Goal: Task Accomplishment & Management: Use online tool/utility

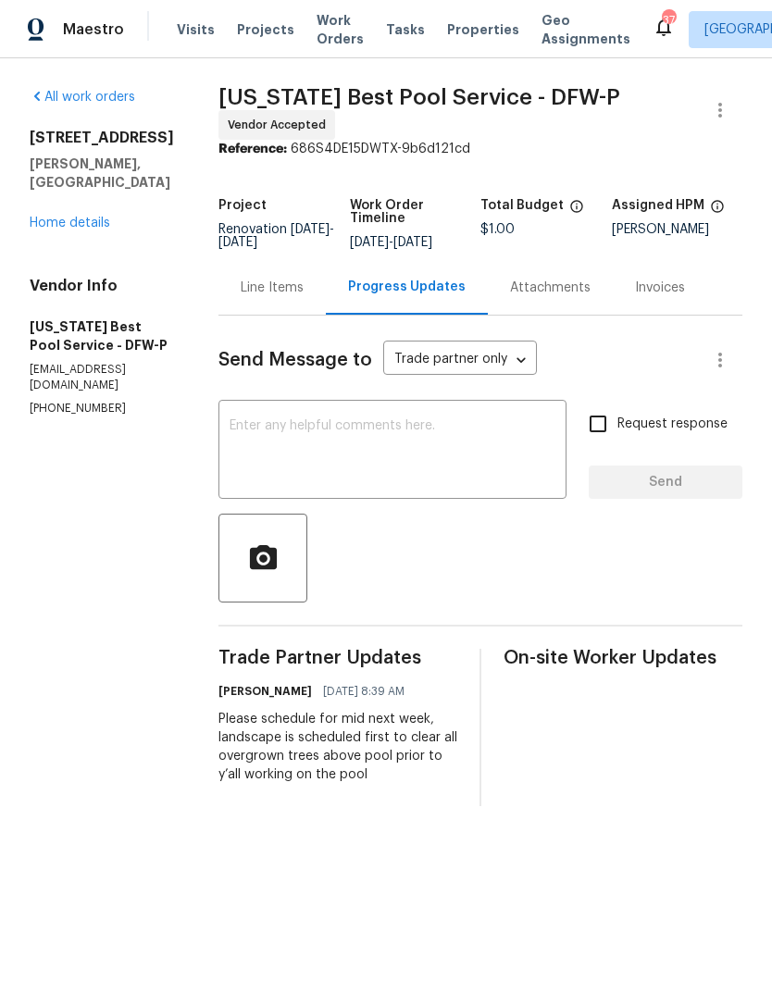
click at [109, 206] on div "[STREET_ADDRESS][PERSON_NAME] Home details" at bounding box center [102, 181] width 144 height 104
click at [80, 226] on link "Home details" at bounding box center [70, 222] width 80 height 13
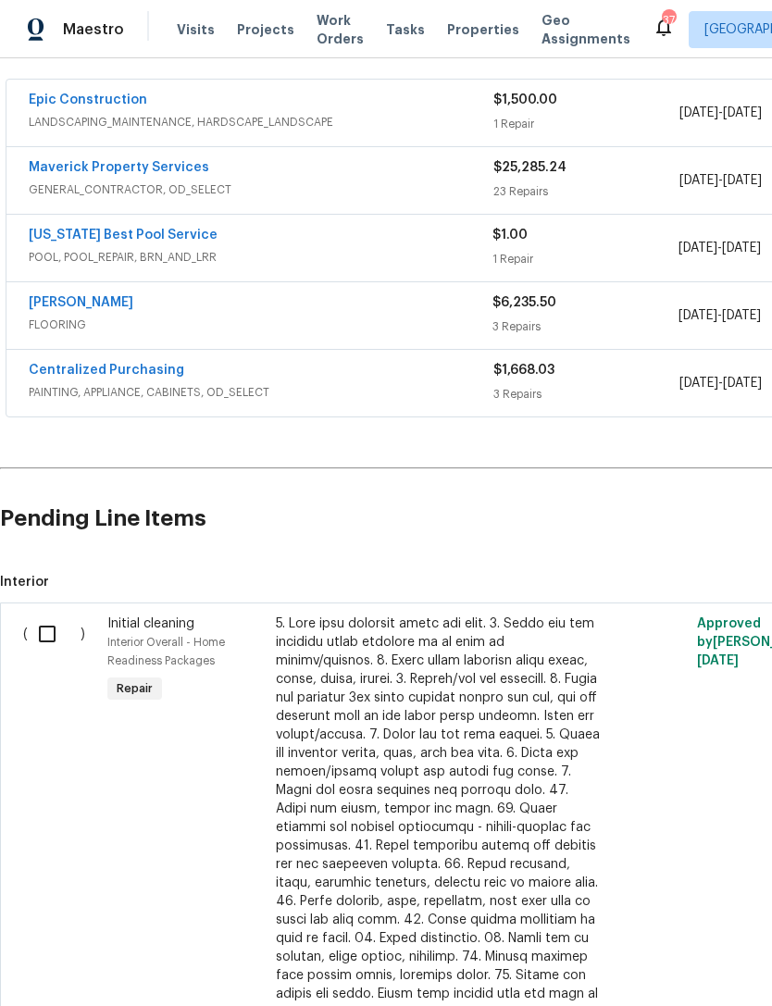
scroll to position [338, 0]
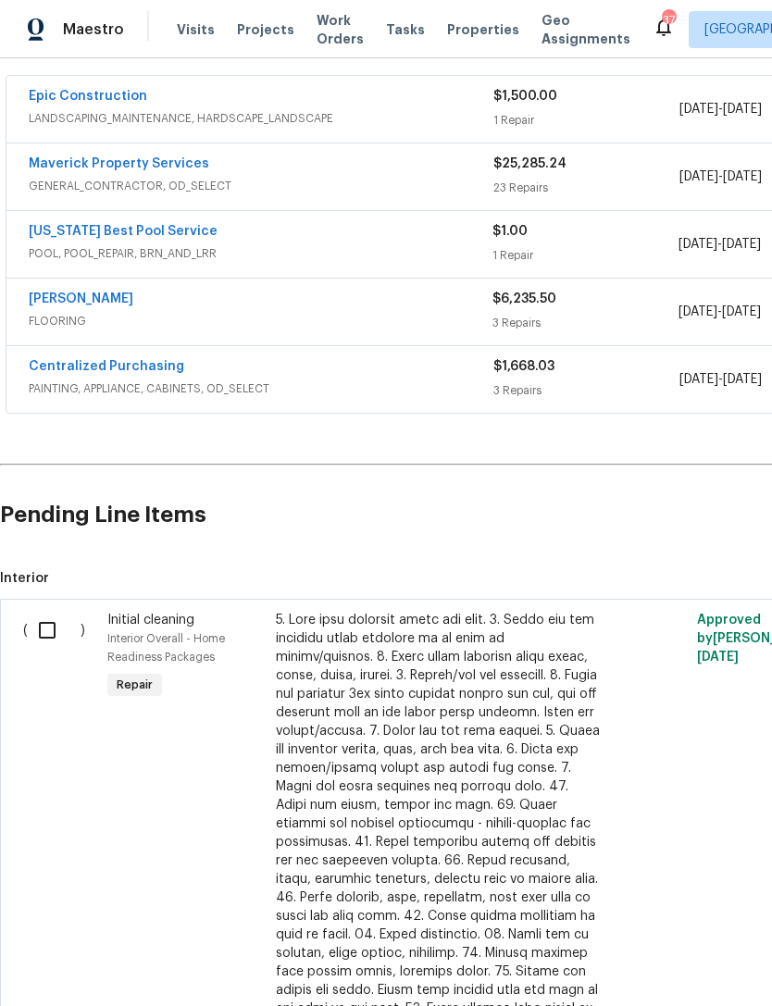
click at [109, 100] on link "Epic Construction" at bounding box center [88, 96] width 118 height 13
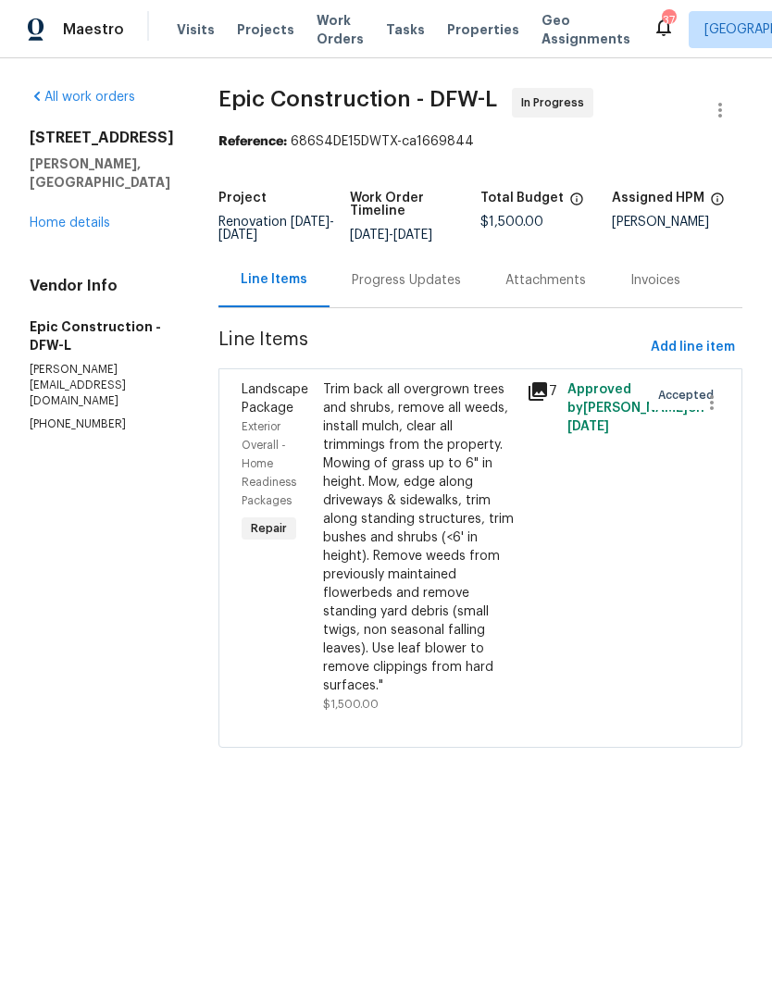
click at [374, 283] on div "Progress Updates" at bounding box center [406, 280] width 109 height 19
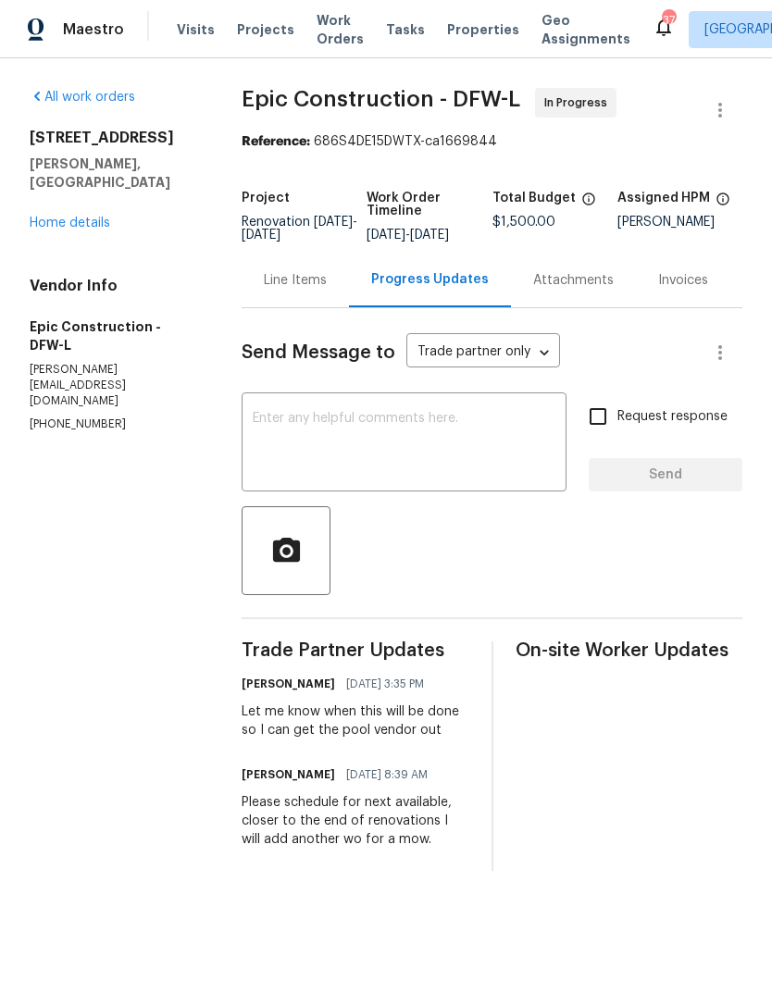
click at [340, 29] on span "Work Orders" at bounding box center [339, 29] width 47 height 37
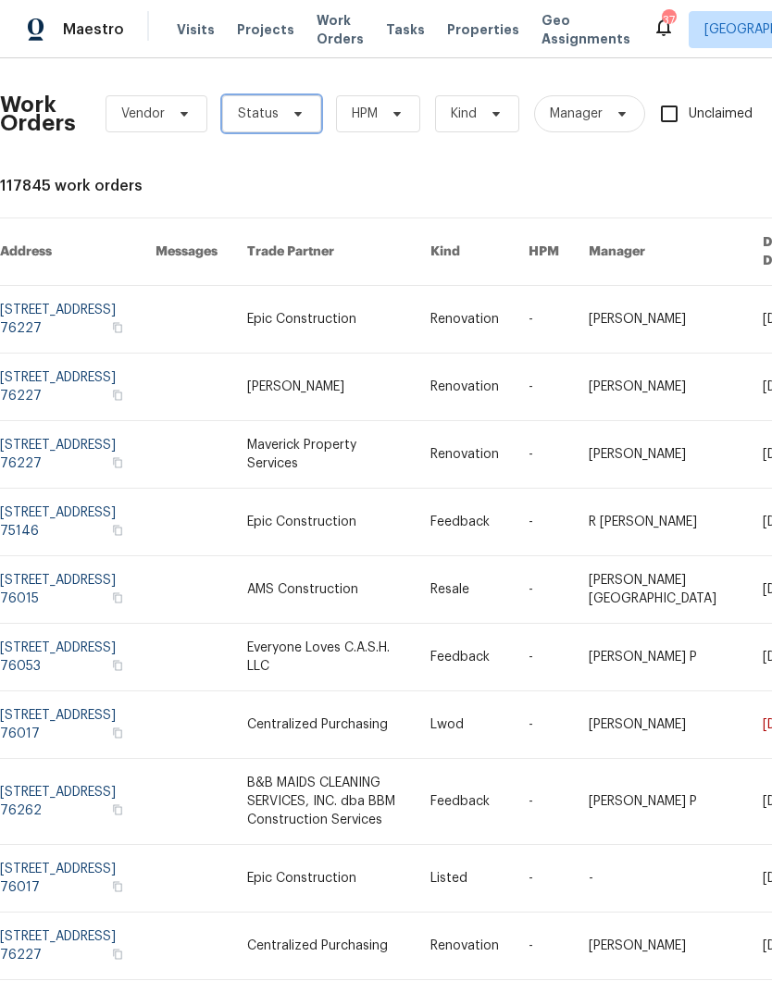
click at [285, 111] on span at bounding box center [295, 113] width 20 height 15
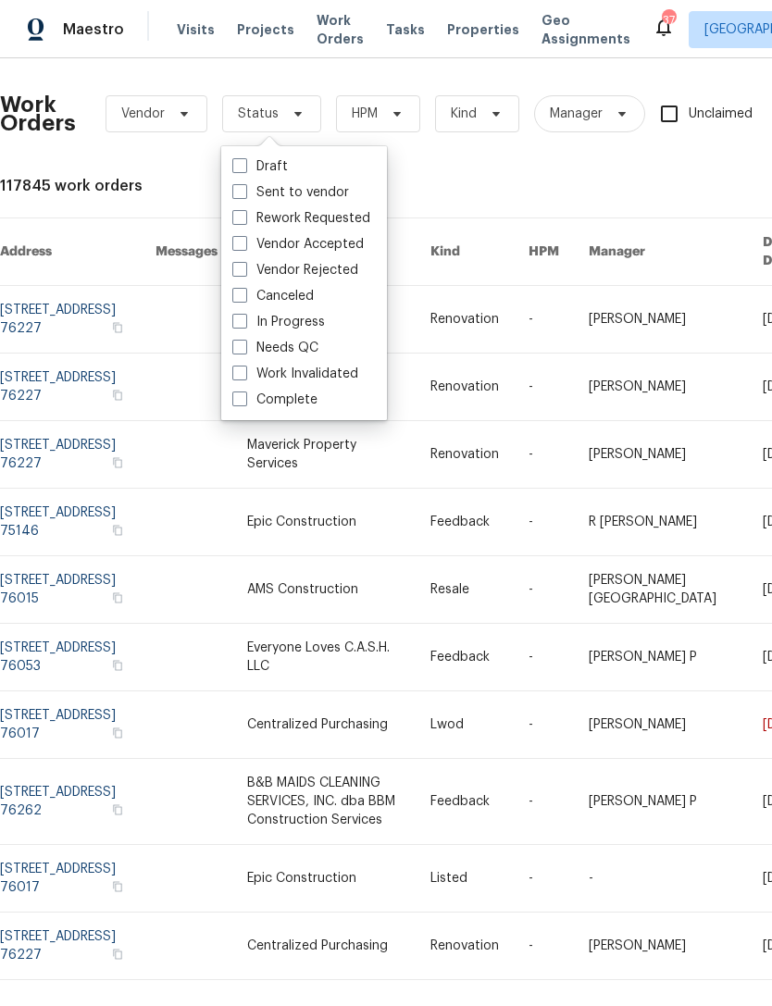
click at [290, 349] on label "Needs QC" at bounding box center [275, 348] width 86 height 19
click at [244, 349] on input "Needs QC" at bounding box center [238, 345] width 12 height 12
checkbox input "true"
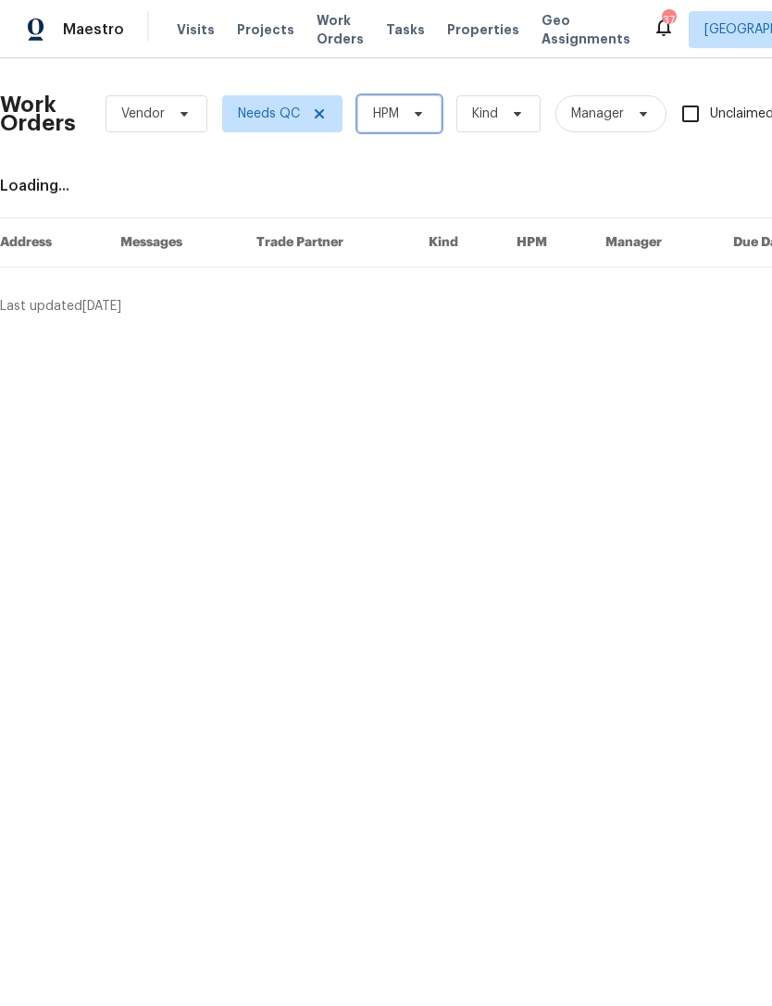
click at [389, 108] on span "HPM" at bounding box center [386, 114] width 26 height 19
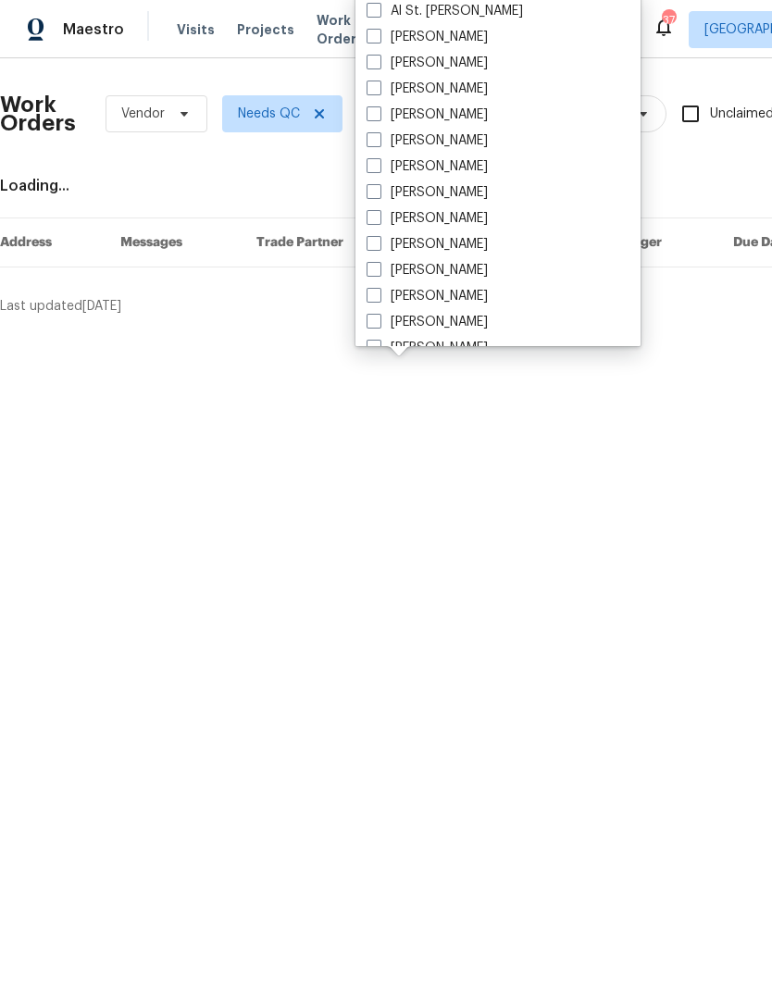
click at [440, 66] on label "[PERSON_NAME]" at bounding box center [426, 63] width 121 height 19
click at [378, 66] on input "[PERSON_NAME]" at bounding box center [372, 60] width 12 height 12
checkbox input "true"
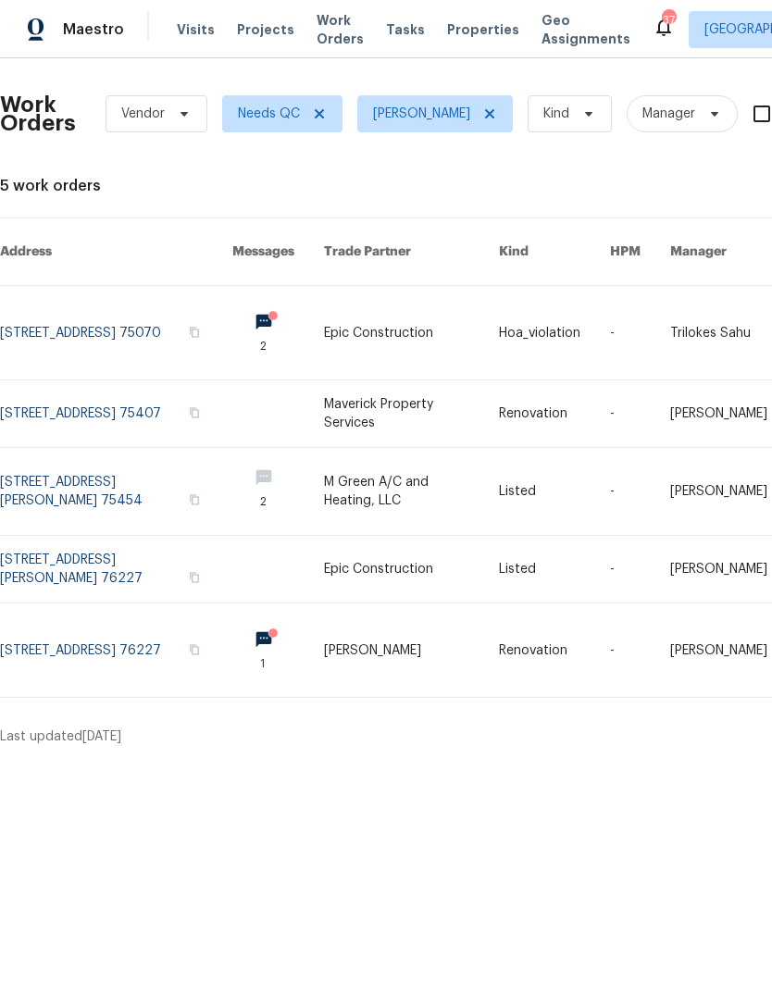
click at [106, 394] on link at bounding box center [116, 413] width 232 height 67
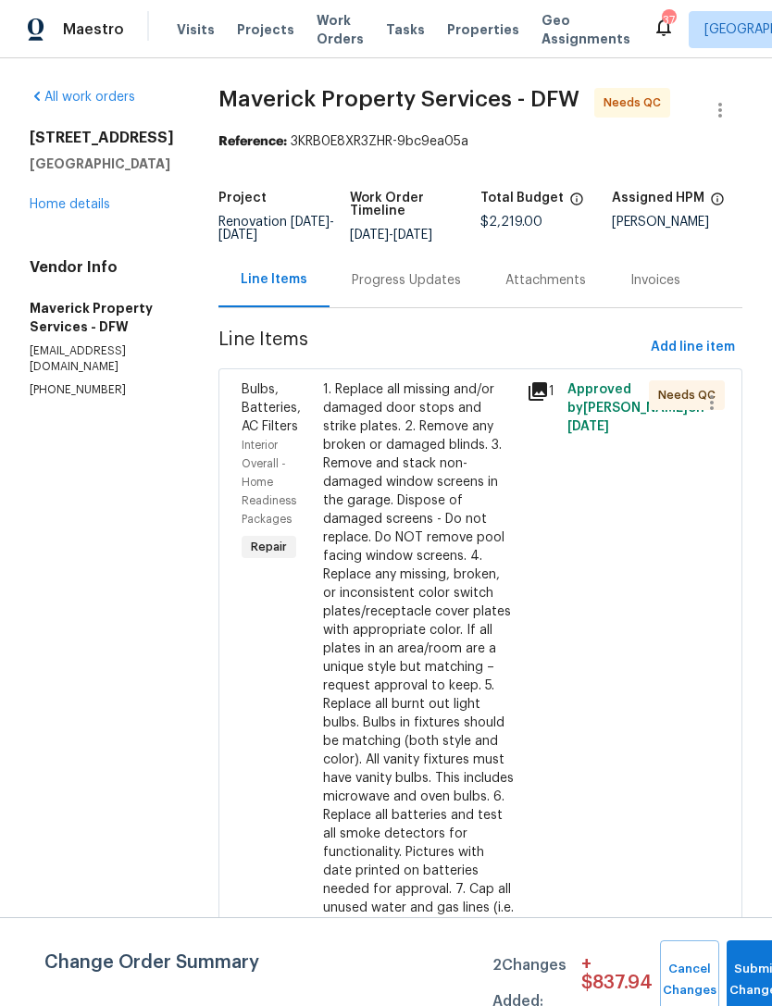
click at [83, 205] on link "Home details" at bounding box center [70, 204] width 80 height 13
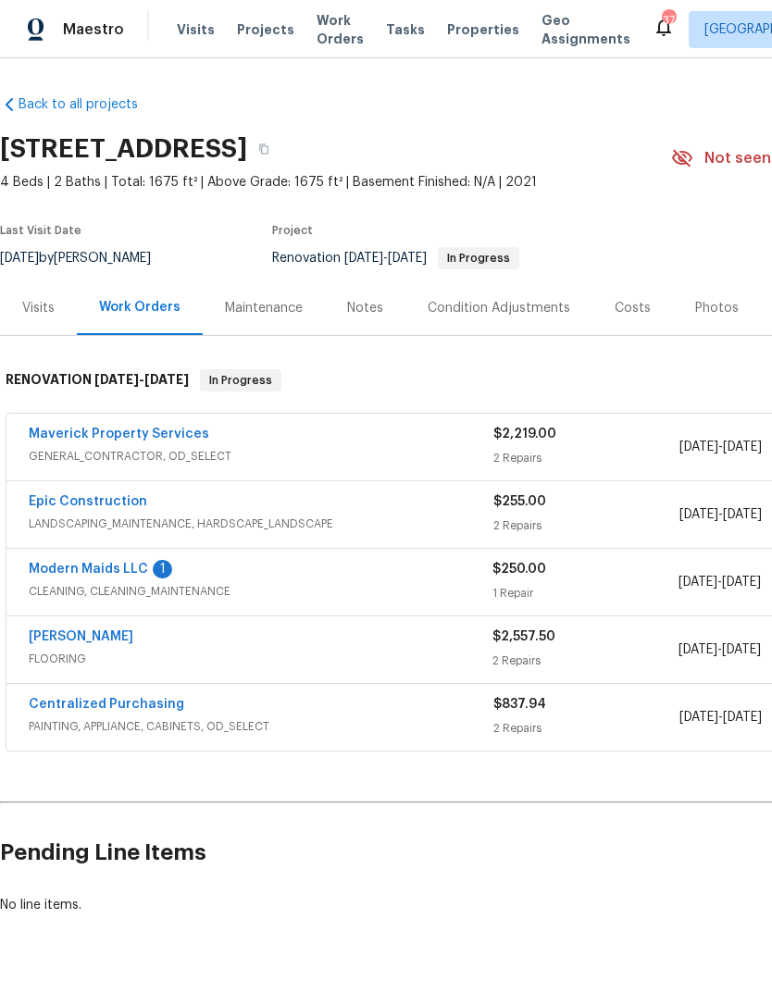
click at [330, 27] on span "Work Orders" at bounding box center [339, 29] width 47 height 37
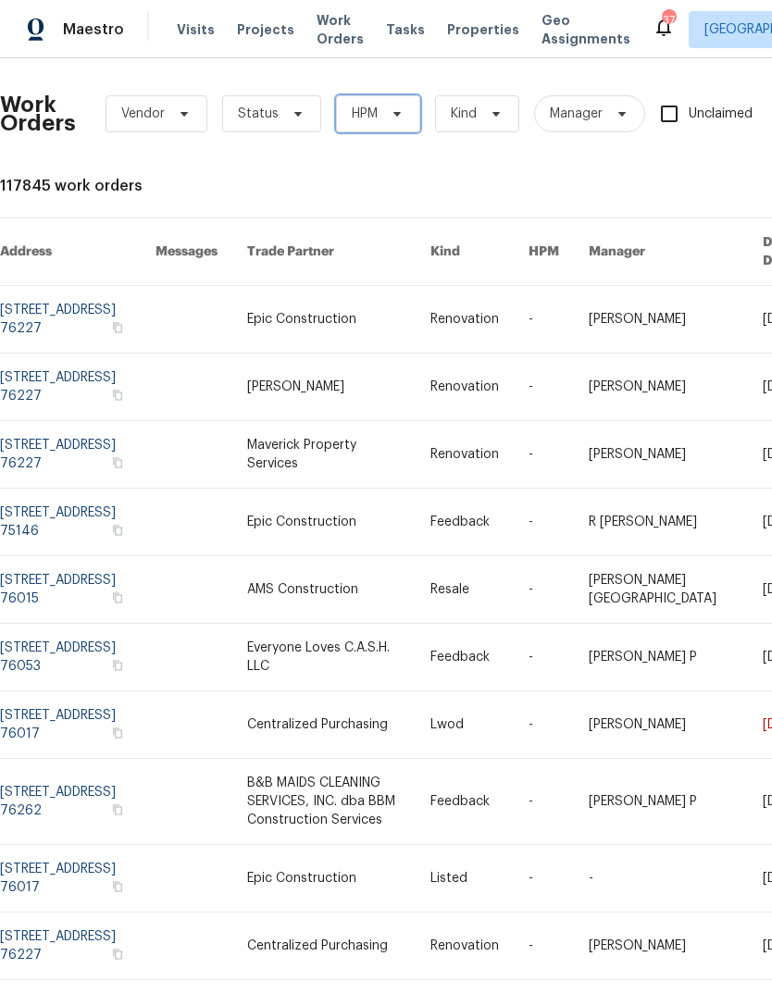
click at [388, 124] on span "HPM" at bounding box center [378, 113] width 84 height 37
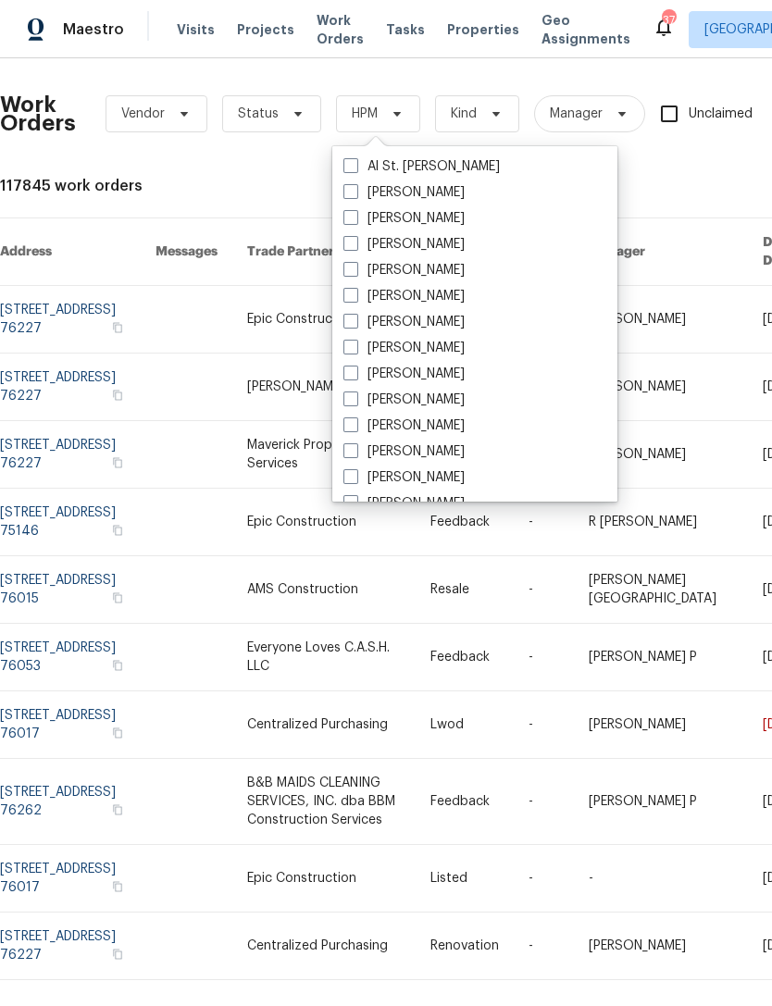
click at [420, 226] on label "[PERSON_NAME]" at bounding box center [403, 218] width 121 height 19
click at [355, 221] on input "[PERSON_NAME]" at bounding box center [349, 215] width 12 height 12
checkbox input "true"
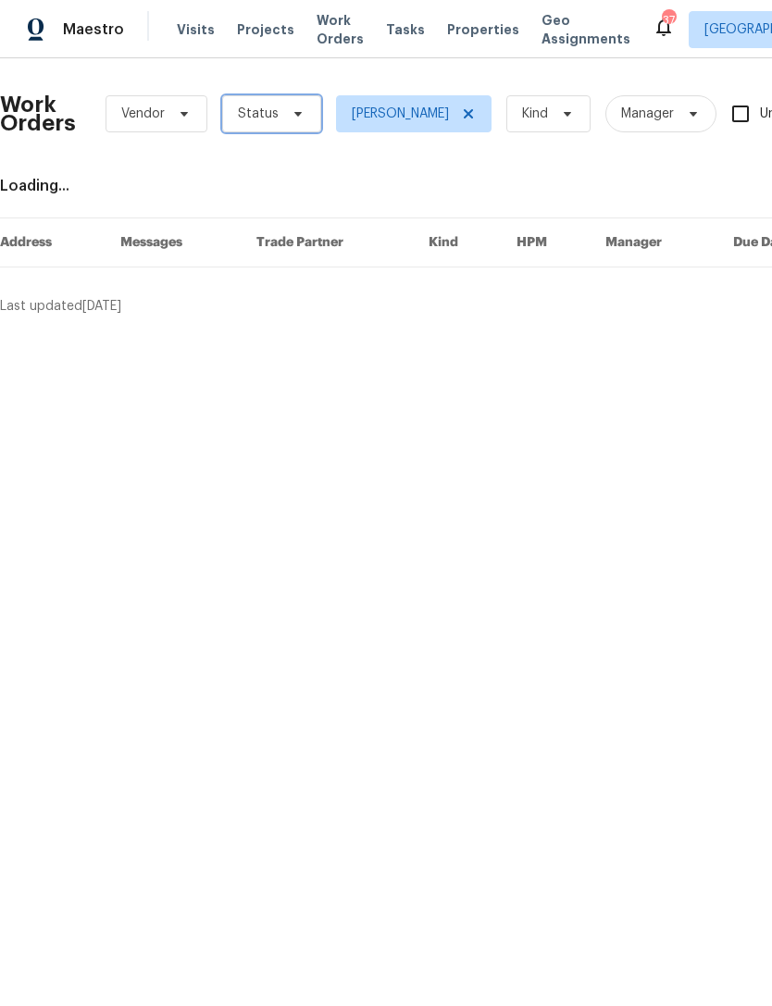
click at [298, 114] on icon at bounding box center [297, 113] width 15 height 15
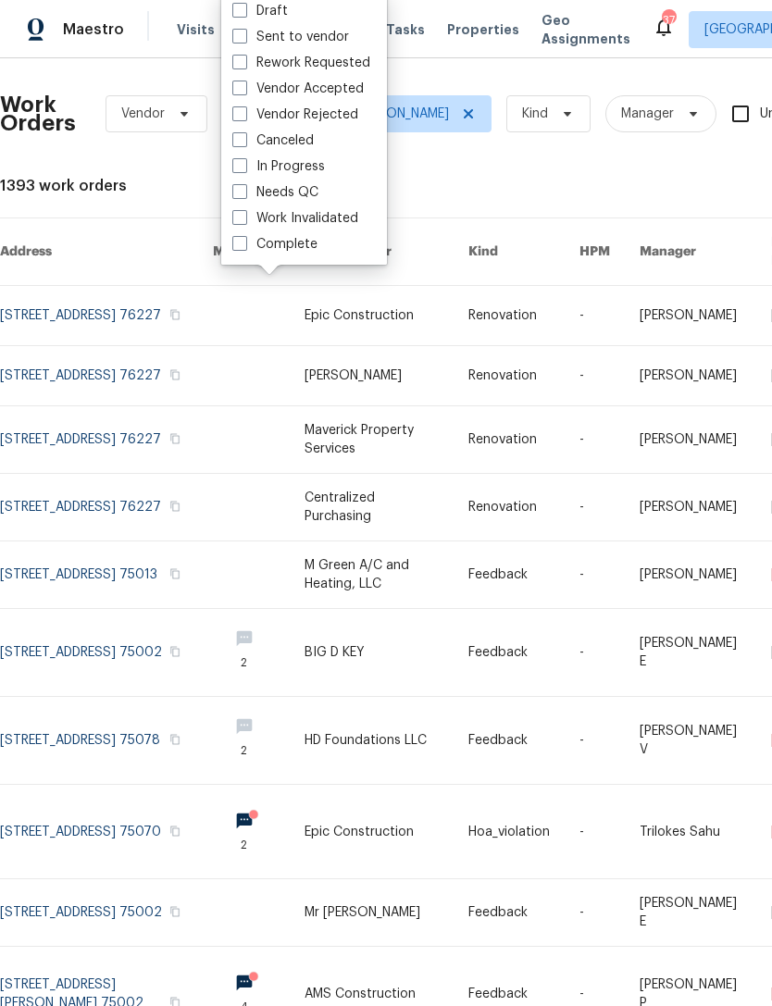
click at [303, 195] on label "Needs QC" at bounding box center [275, 192] width 86 height 19
click at [244, 195] on input "Needs QC" at bounding box center [238, 189] width 12 height 12
checkbox input "true"
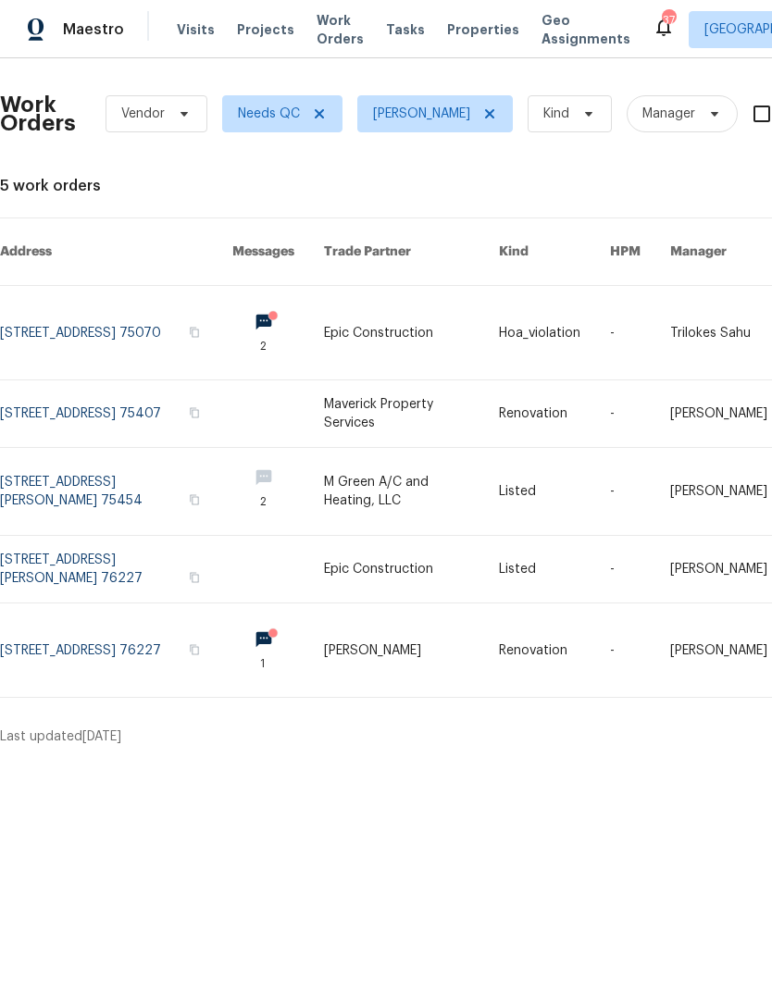
click at [108, 466] on link at bounding box center [116, 491] width 232 height 87
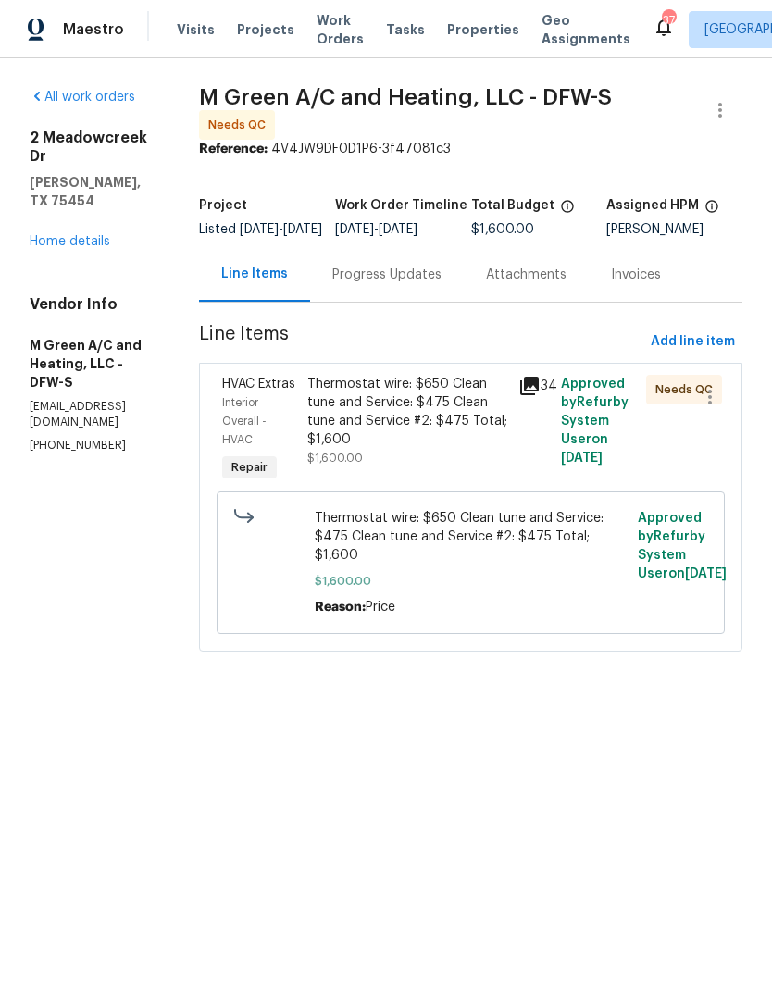
click at [426, 284] on div "Progress Updates" at bounding box center [386, 275] width 109 height 19
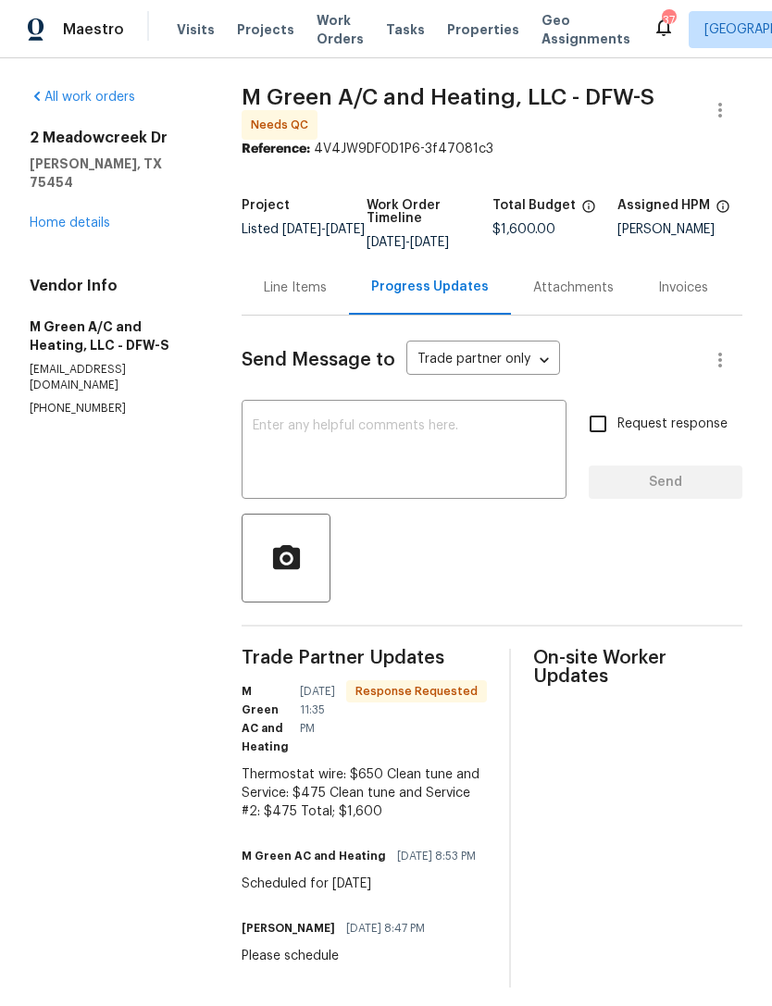
click at [323, 297] on div "Line Items" at bounding box center [295, 287] width 63 height 19
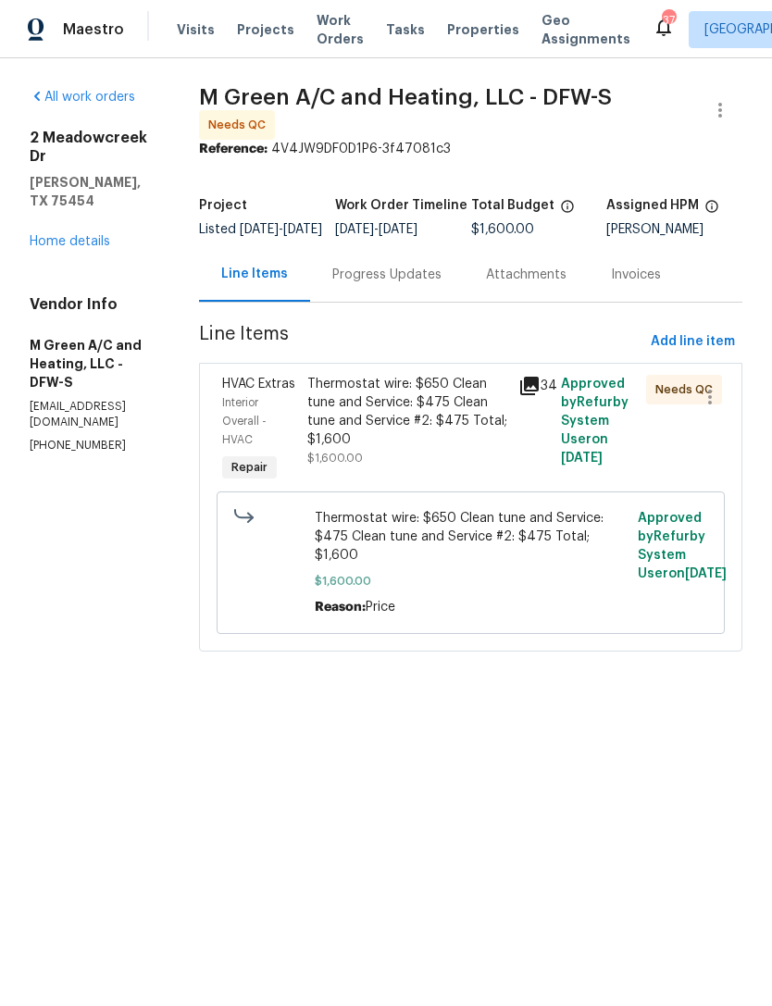
click at [426, 449] on div "Thermostat wire: $650 Clean tune and Service: $475 Clean tune and Service #2: $…" at bounding box center [407, 412] width 201 height 74
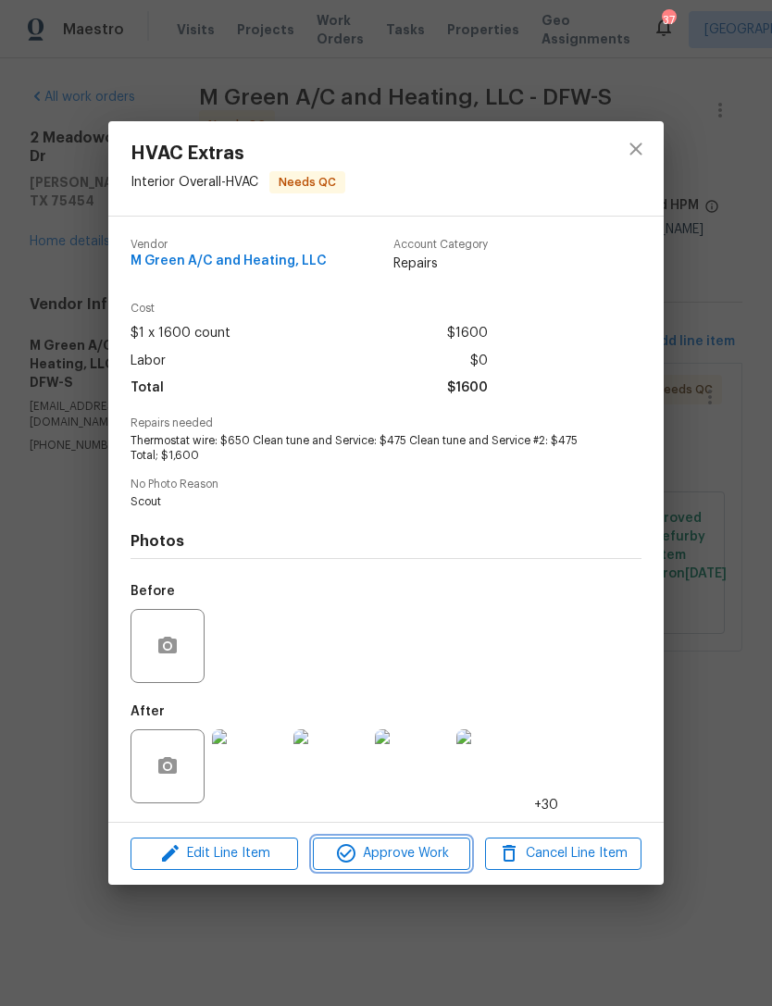
click at [405, 859] on span "Approve Work" at bounding box center [390, 853] width 145 height 23
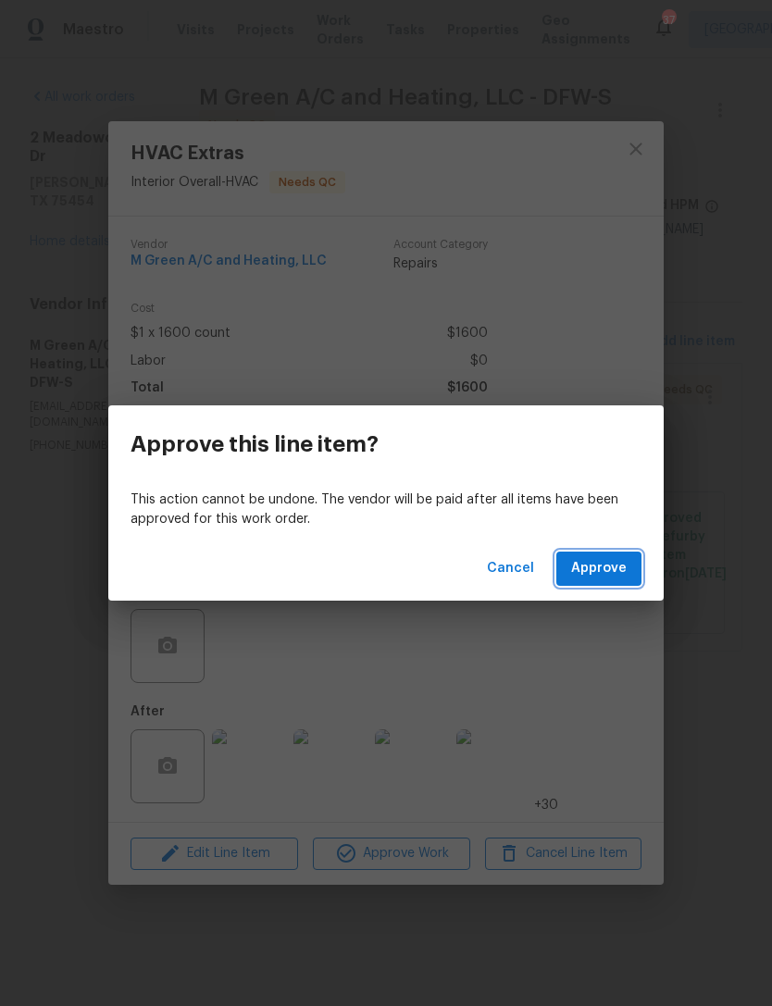
click at [630, 570] on button "Approve" at bounding box center [598, 568] width 85 height 34
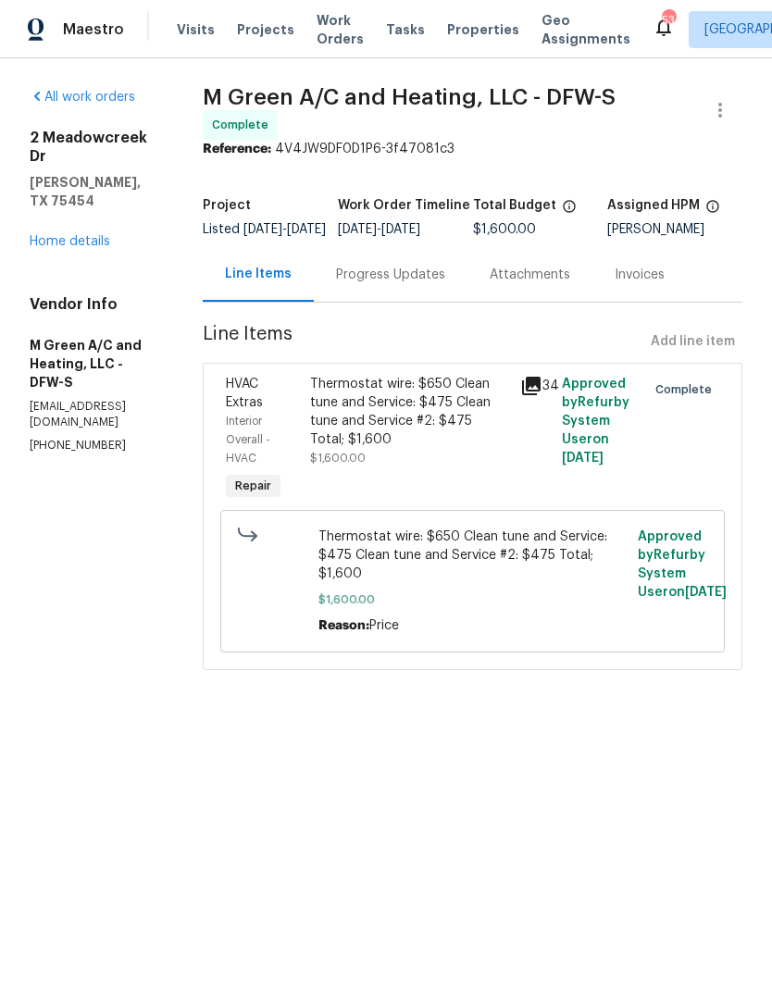
click at [330, 45] on span "Work Orders" at bounding box center [339, 29] width 47 height 37
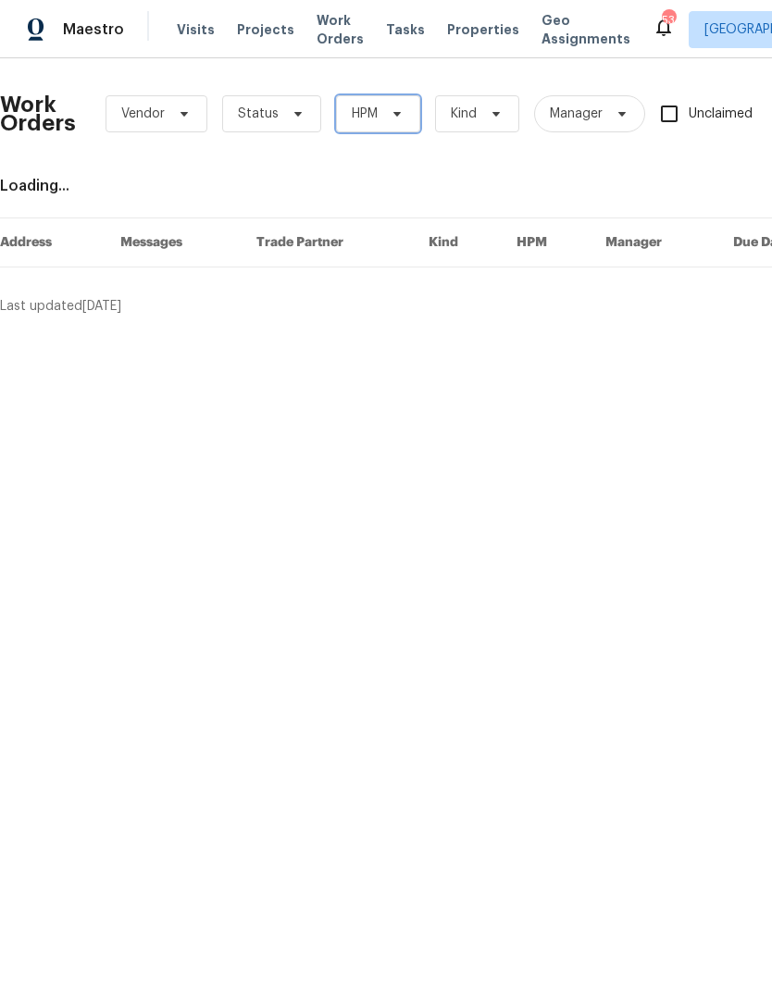
click at [407, 119] on span "HPM" at bounding box center [378, 113] width 84 height 37
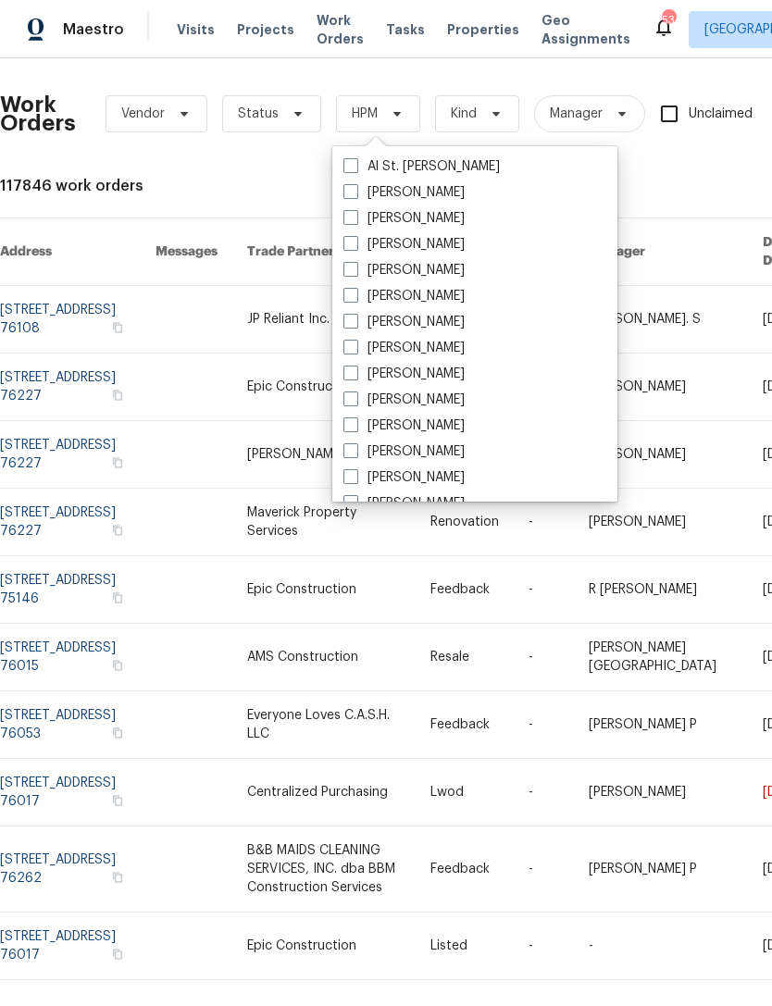
click at [423, 222] on label "[PERSON_NAME]" at bounding box center [403, 218] width 121 height 19
click at [355, 221] on input "[PERSON_NAME]" at bounding box center [349, 215] width 12 height 12
checkbox input "true"
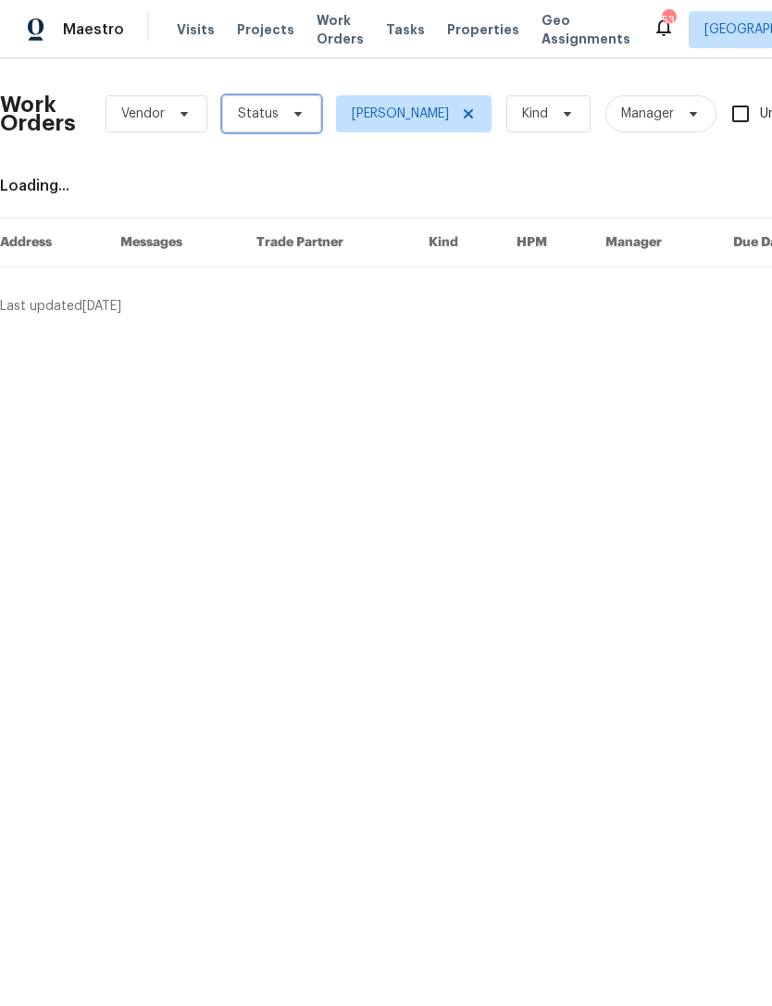
click at [291, 111] on icon at bounding box center [297, 113] width 15 height 15
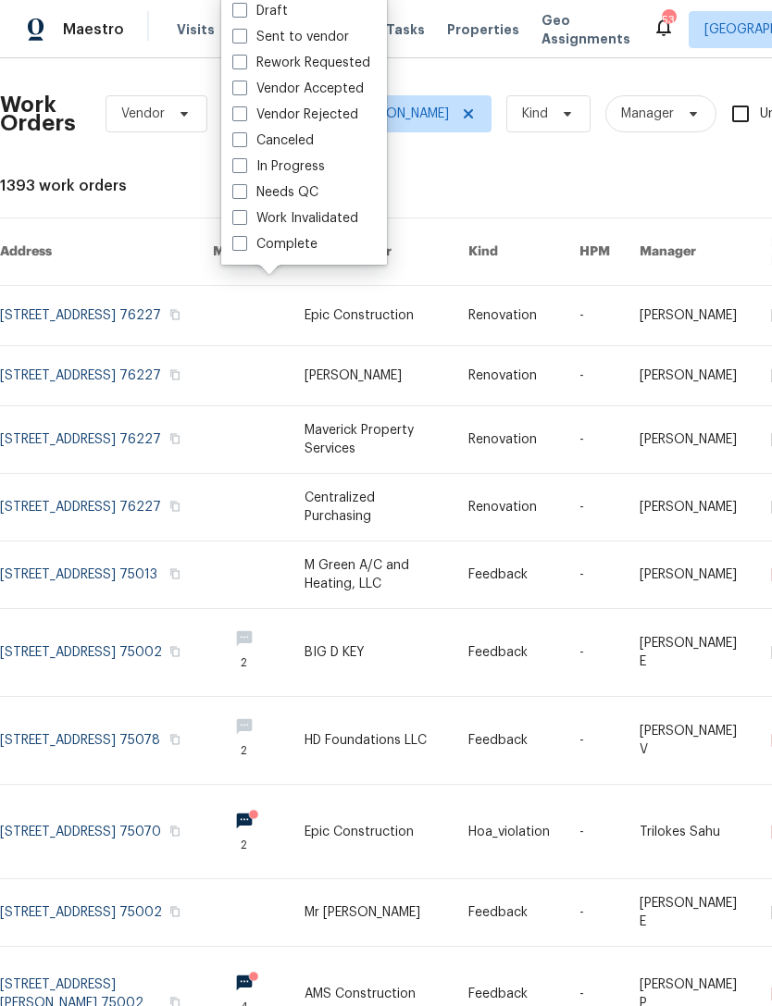
click at [301, 190] on label "Needs QC" at bounding box center [275, 192] width 86 height 19
click at [244, 190] on input "Needs QC" at bounding box center [238, 189] width 12 height 12
checkbox input "true"
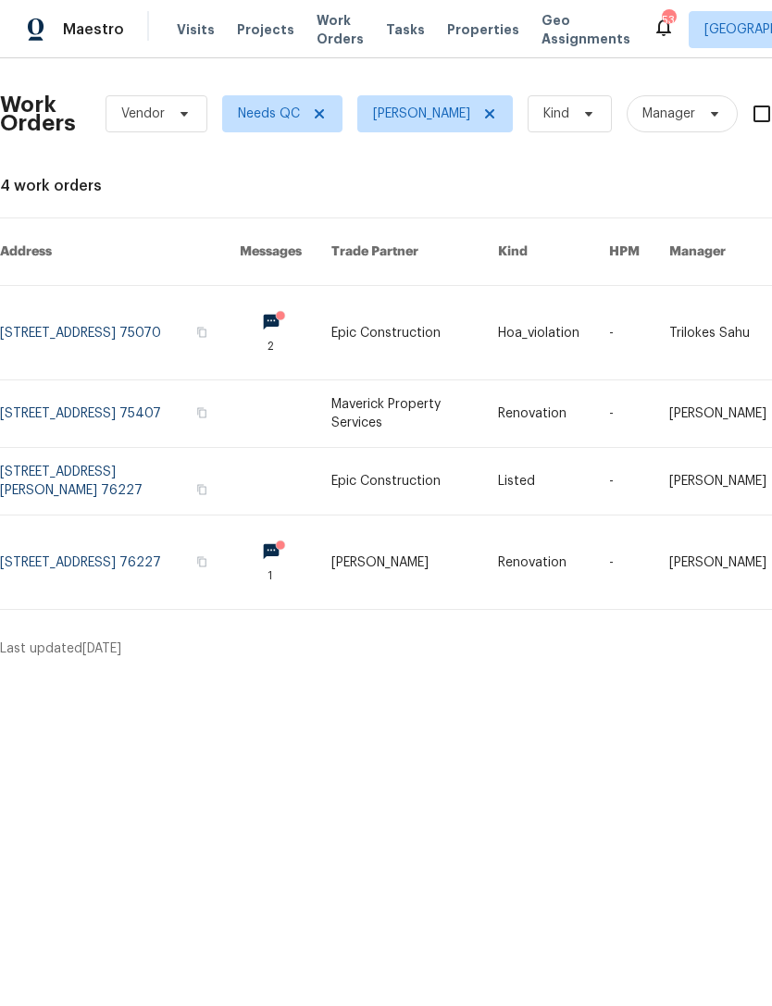
click at [130, 537] on link at bounding box center [120, 561] width 240 height 93
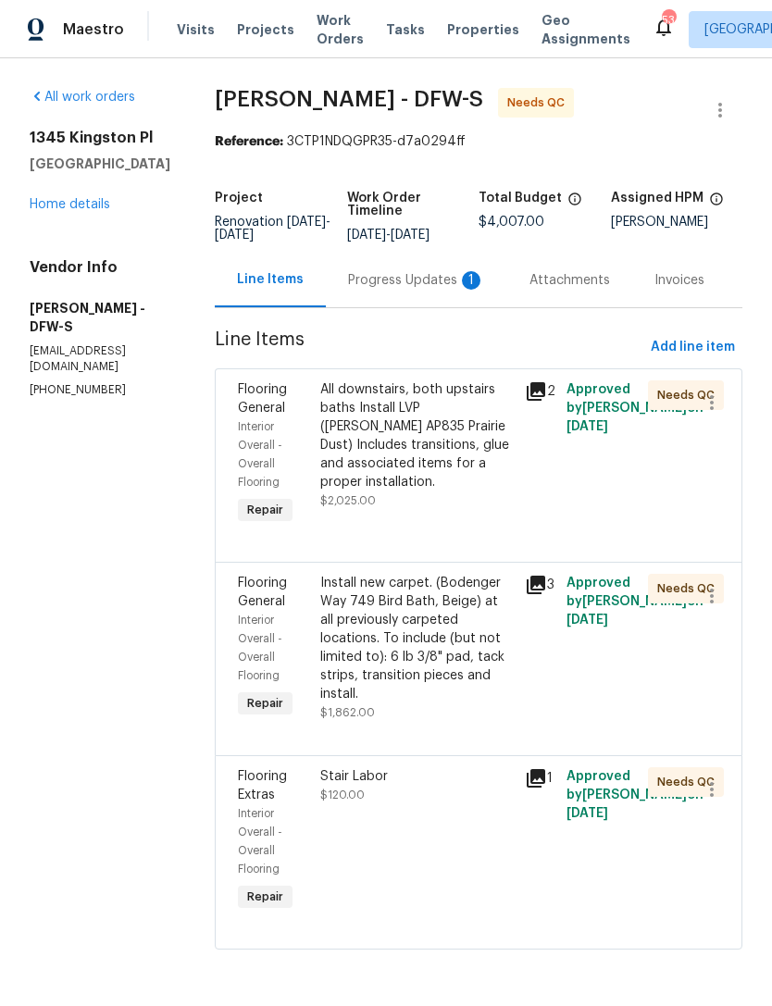
click at [373, 275] on div "Progress Updates 1" at bounding box center [416, 280] width 137 height 19
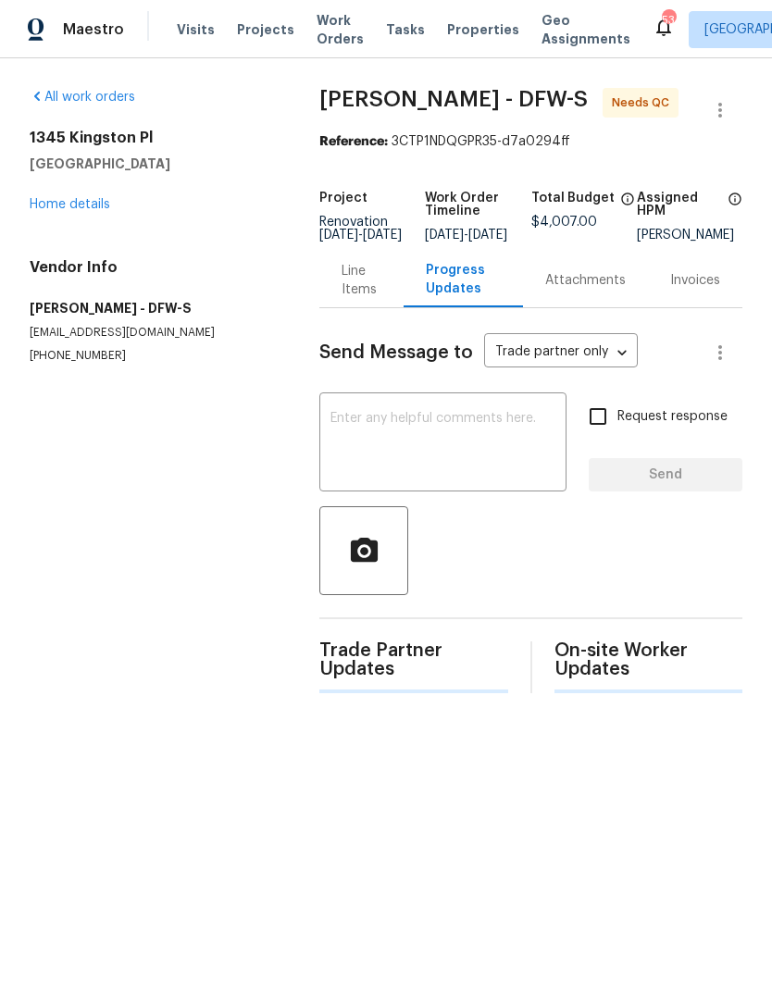
click at [458, 439] on textarea at bounding box center [442, 444] width 225 height 65
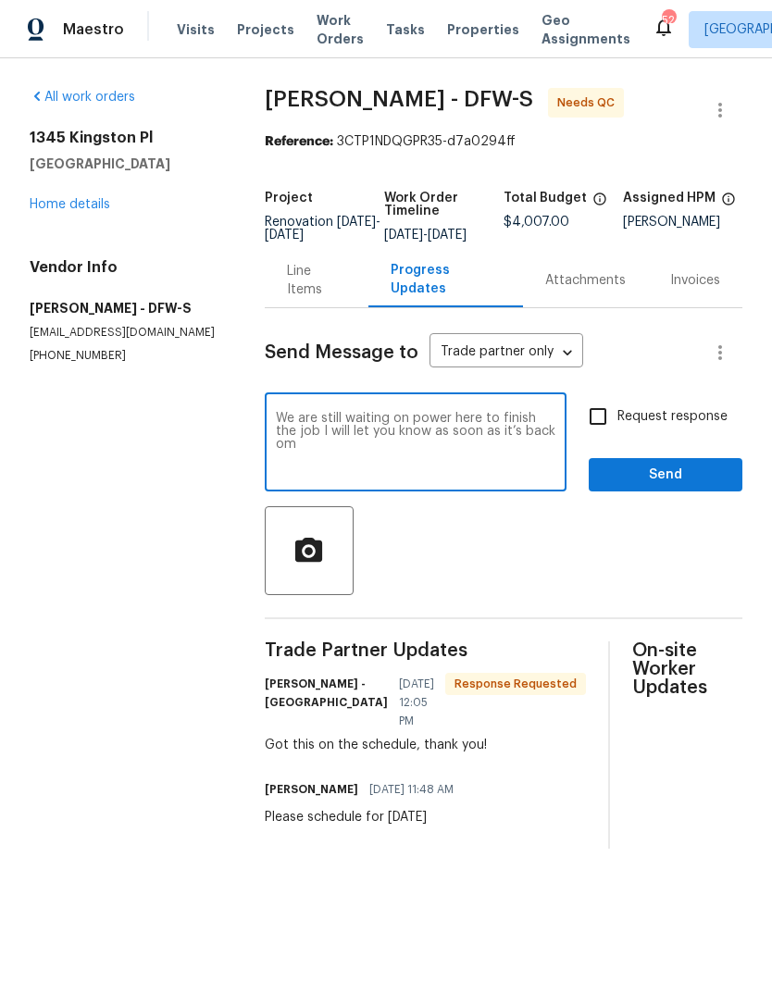
type textarea "We are still waiting on power here to finish the job I will let you know as soo…"
click at [647, 481] on span "Send" at bounding box center [665, 475] width 124 height 23
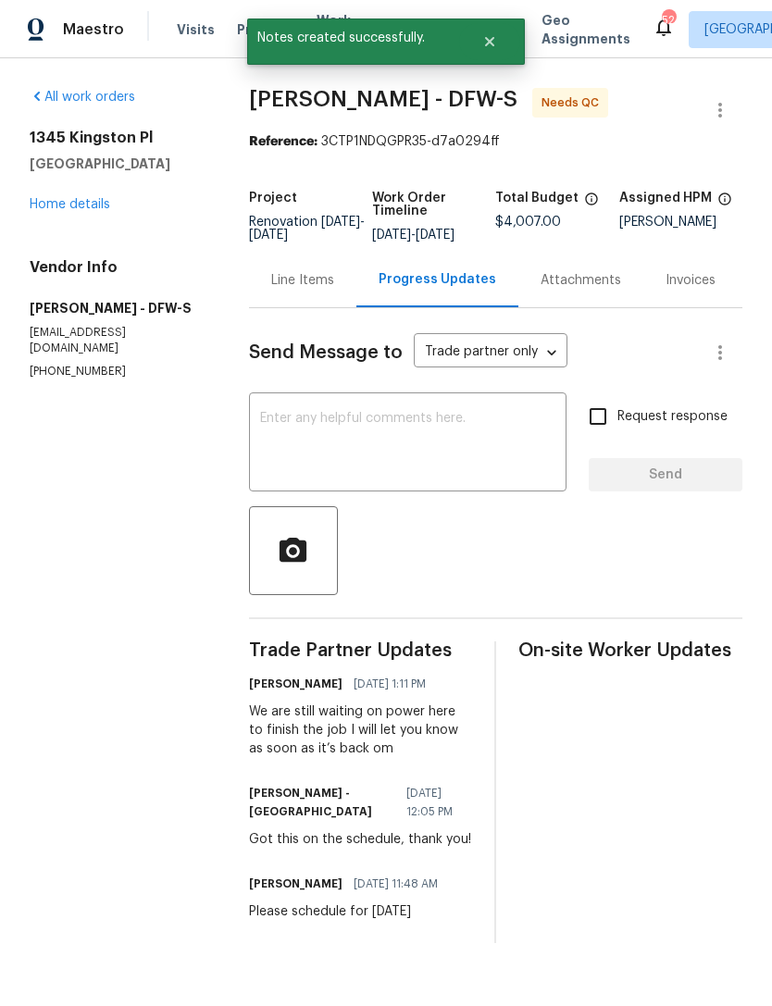
click at [70, 211] on div "[STREET_ADDRESS] Home details" at bounding box center [117, 171] width 175 height 85
click at [80, 211] on link "Home details" at bounding box center [70, 204] width 80 height 13
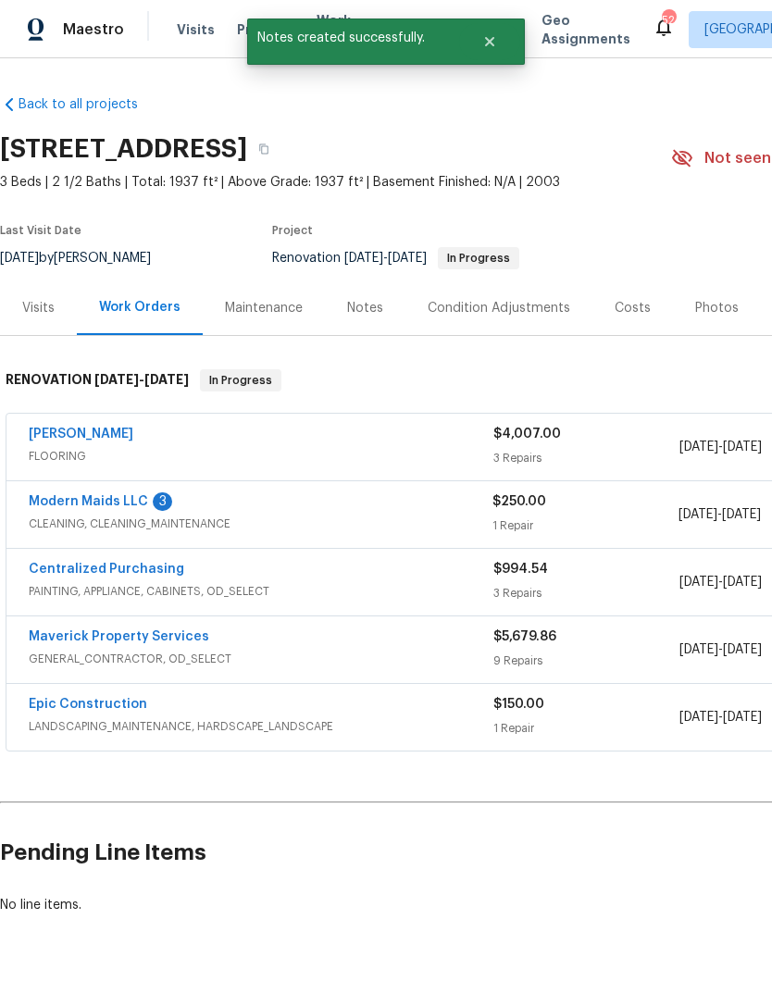
click at [128, 632] on link "Maverick Property Services" at bounding box center [119, 636] width 180 height 13
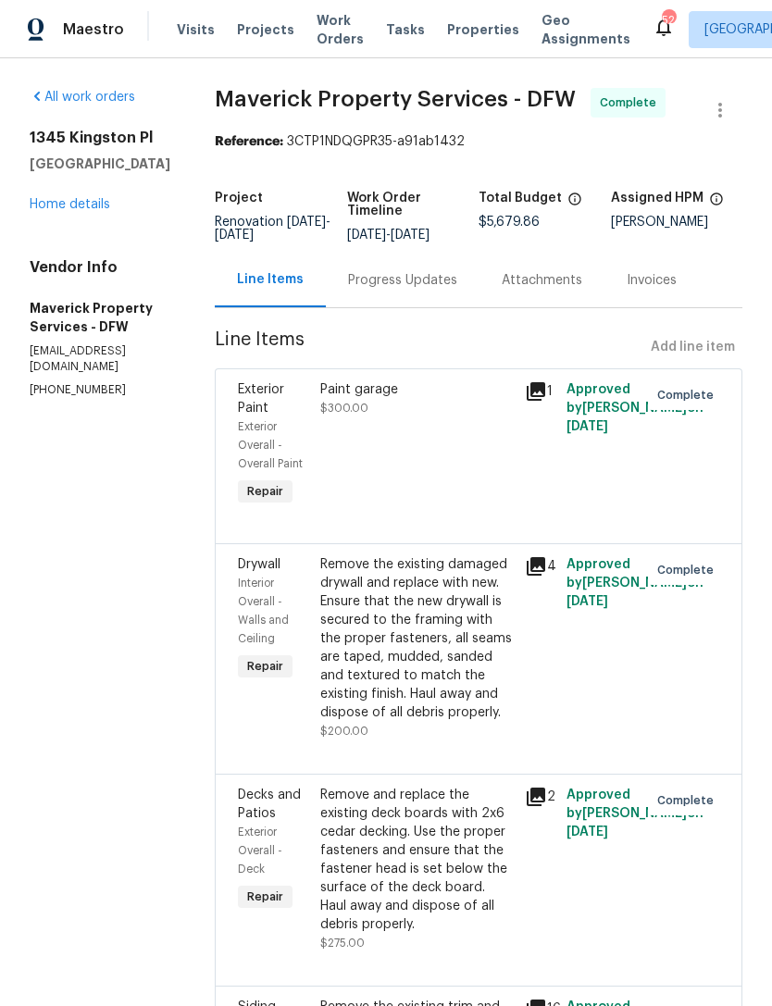
click at [418, 290] on div "Progress Updates" at bounding box center [402, 280] width 109 height 19
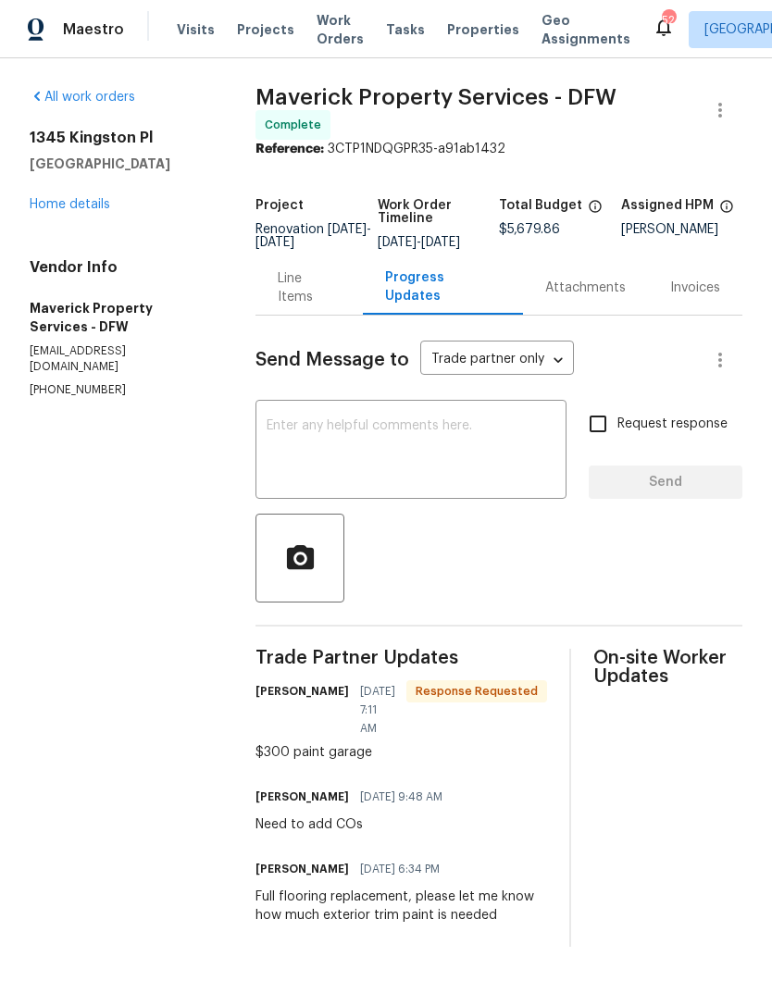
click at [340, 300] on div "Line Items" at bounding box center [309, 287] width 62 height 37
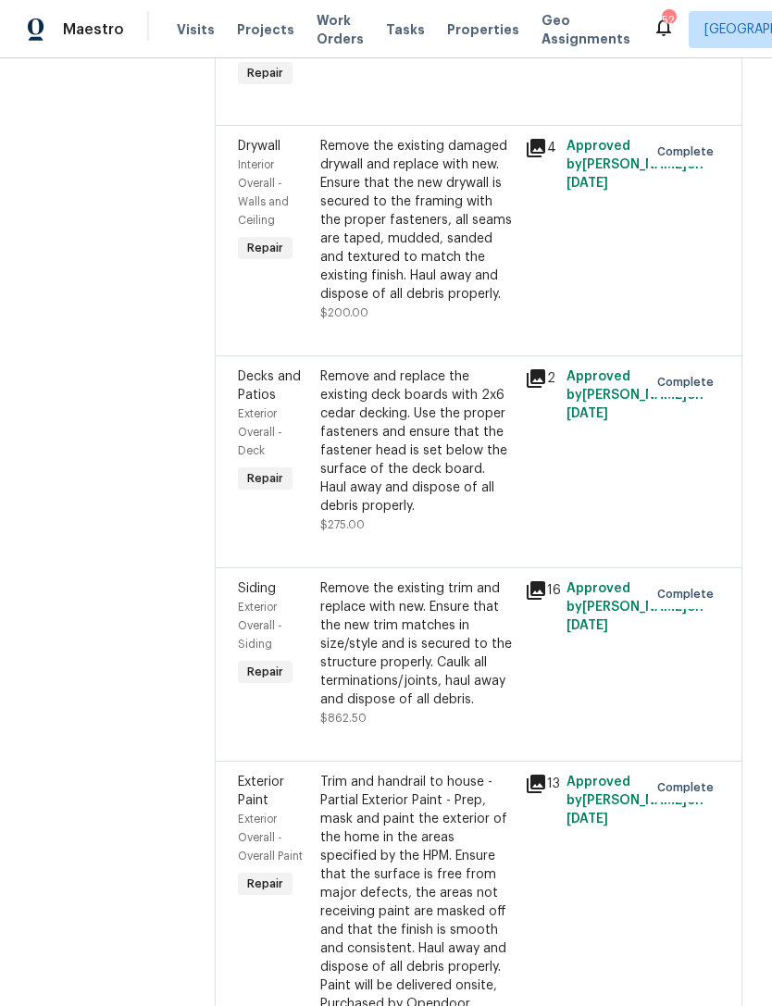
scroll to position [363, 0]
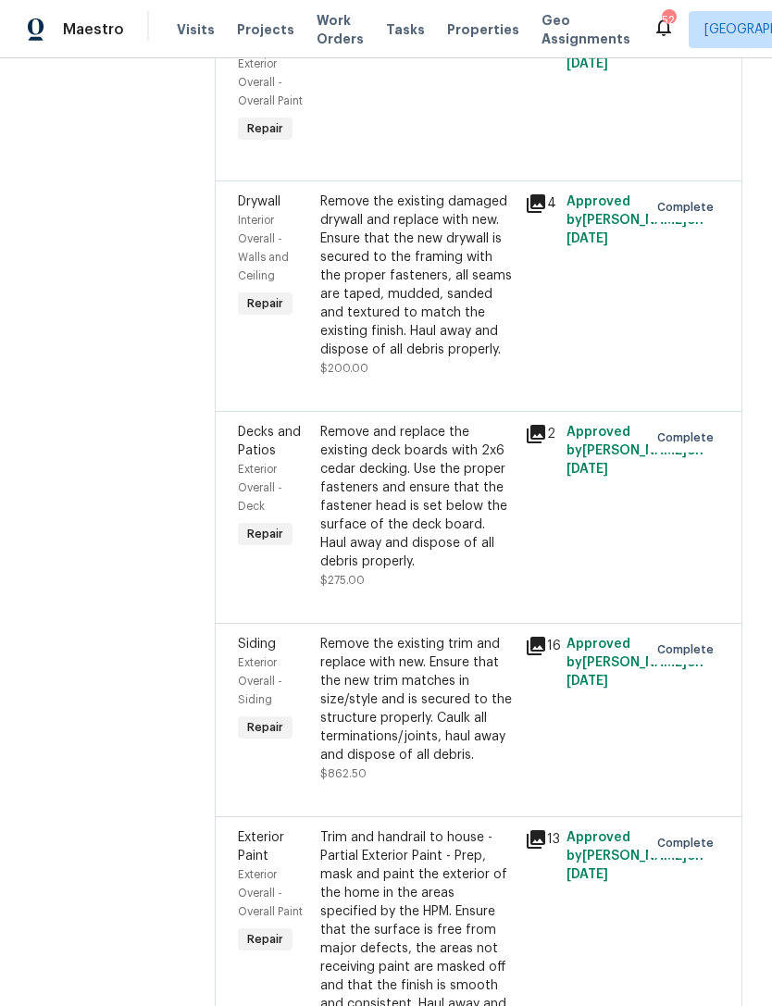
click at [316, 30] on span "Work Orders" at bounding box center [339, 29] width 47 height 37
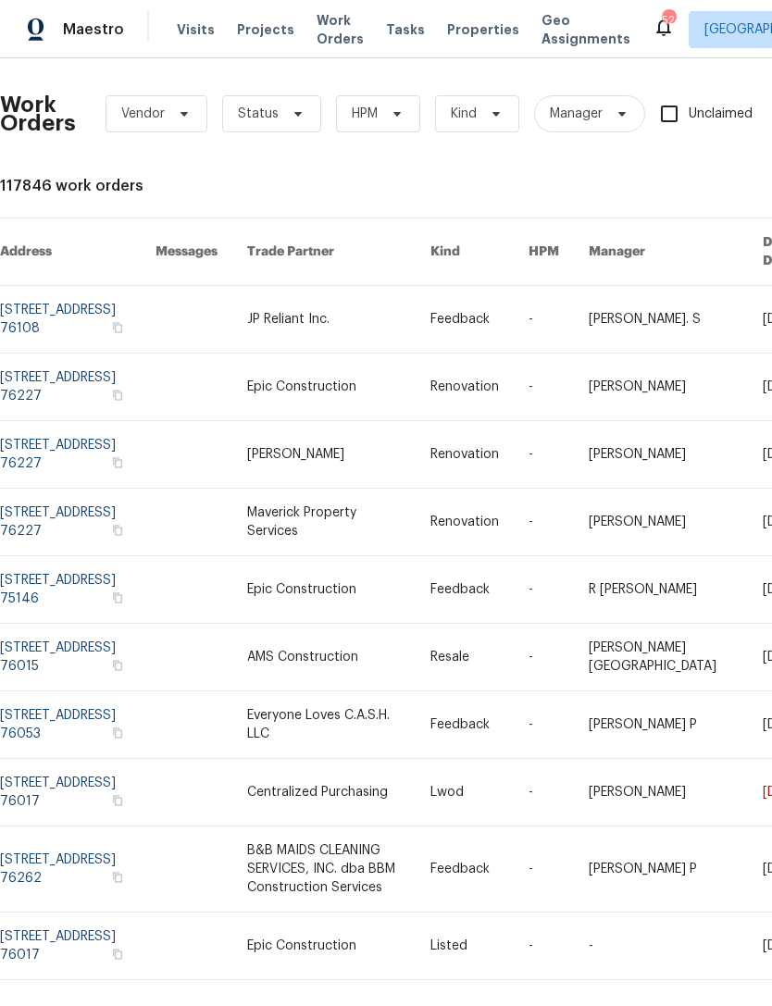
click at [245, 37] on span "Projects" at bounding box center [265, 29] width 57 height 19
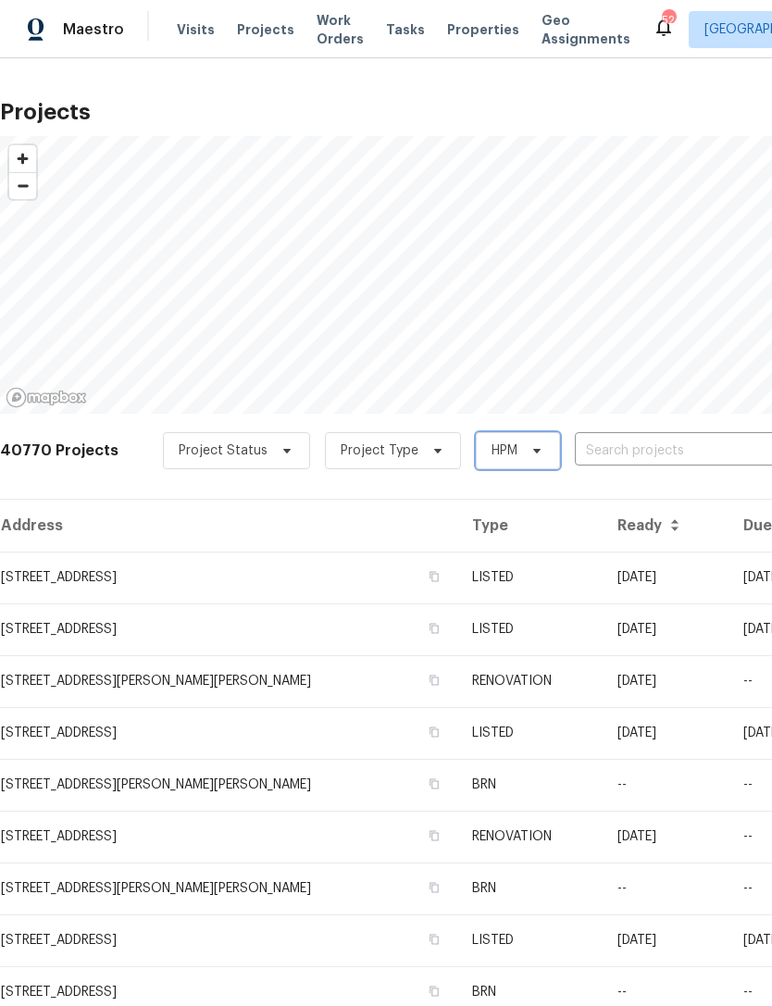
click at [476, 451] on span "HPM" at bounding box center [518, 450] width 84 height 37
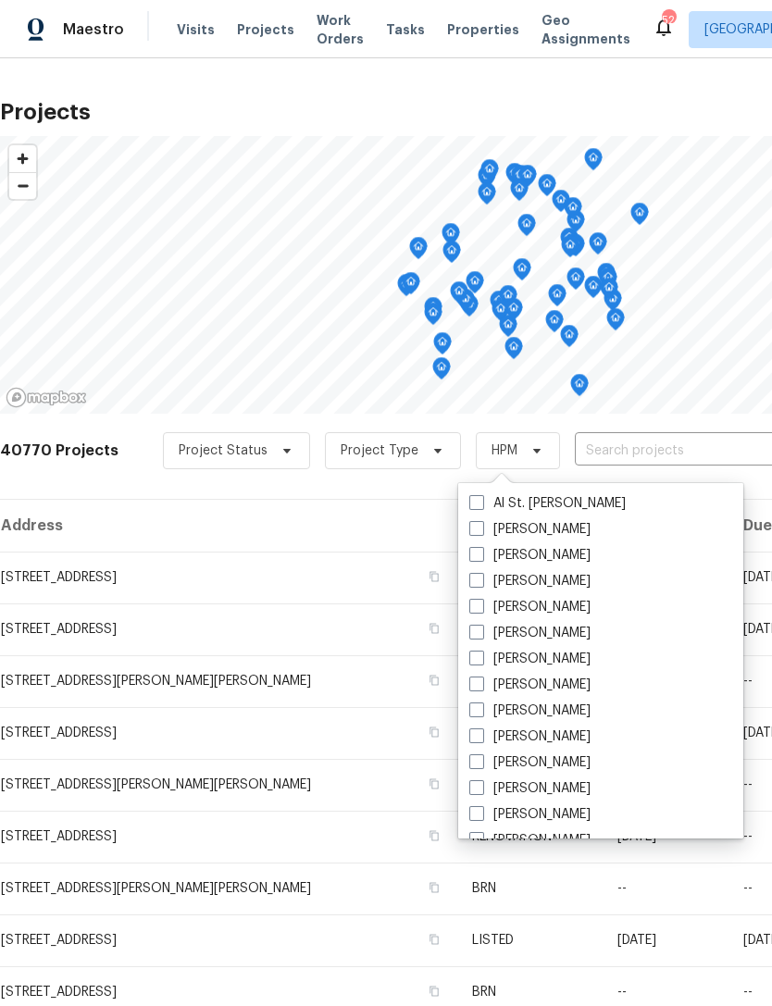
click at [537, 558] on label "[PERSON_NAME]" at bounding box center [529, 555] width 121 height 19
click at [481, 558] on input "[PERSON_NAME]" at bounding box center [475, 552] width 12 height 12
checkbox input "true"
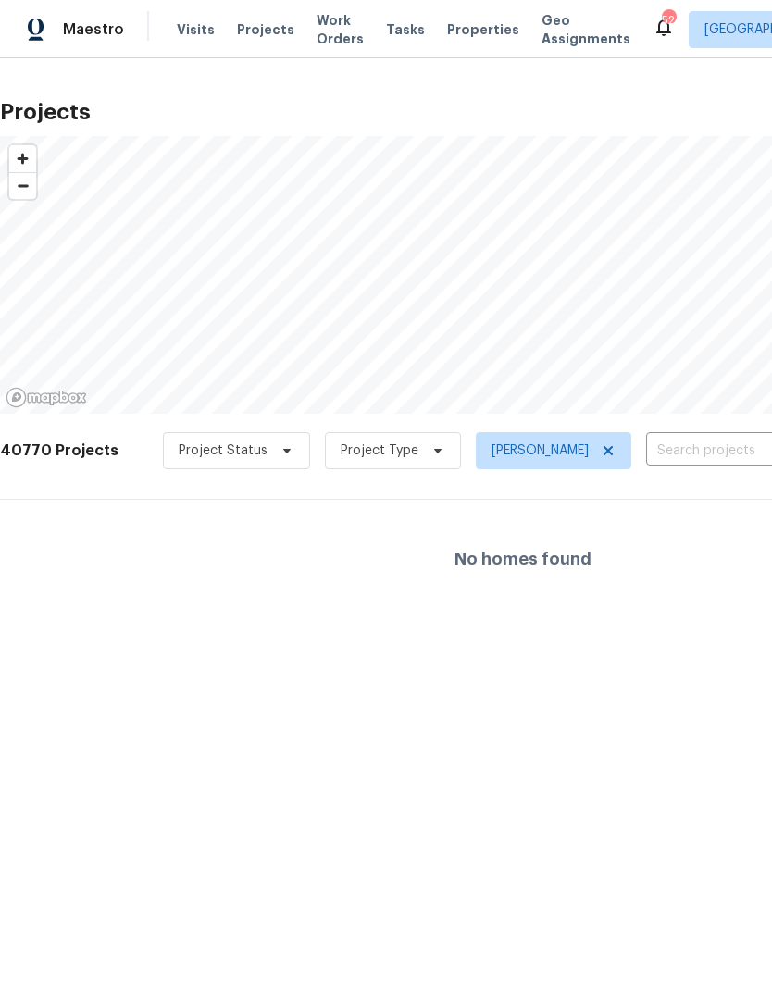
click at [458, 31] on span "Properties" at bounding box center [483, 29] width 72 height 19
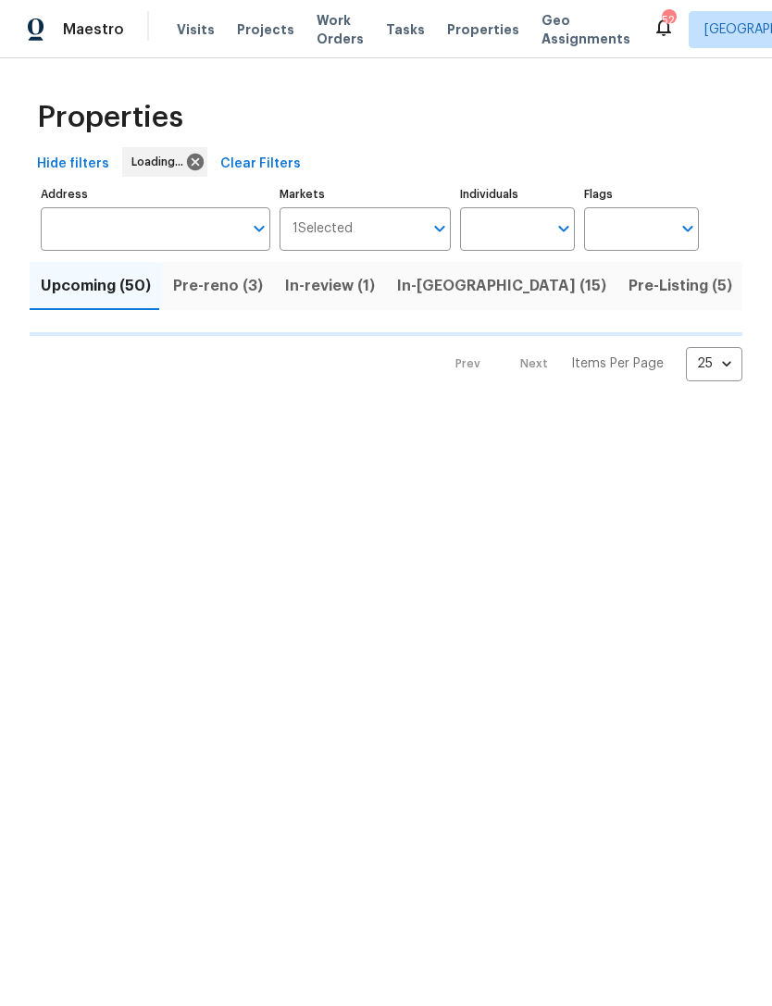
click at [516, 228] on input "Individuals" at bounding box center [503, 228] width 87 height 43
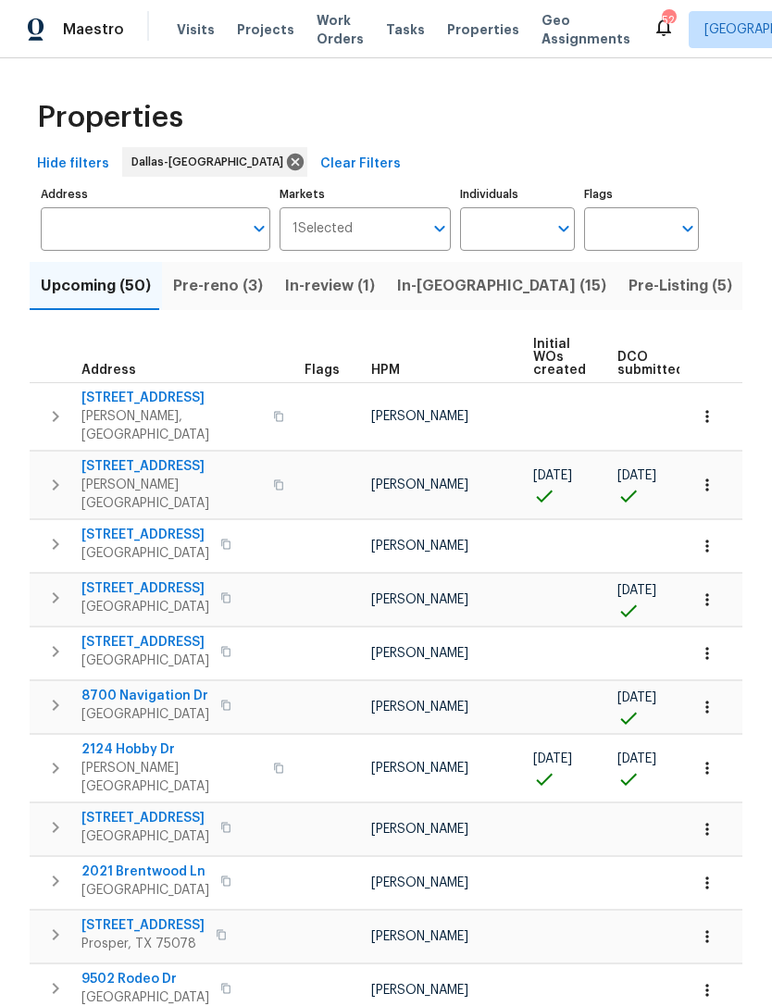
click at [528, 236] on input "text" at bounding box center [503, 228] width 87 height 43
type input "[PERSON_NAME]"
click at [507, 290] on input "checkbox" at bounding box center [494, 287] width 39 height 39
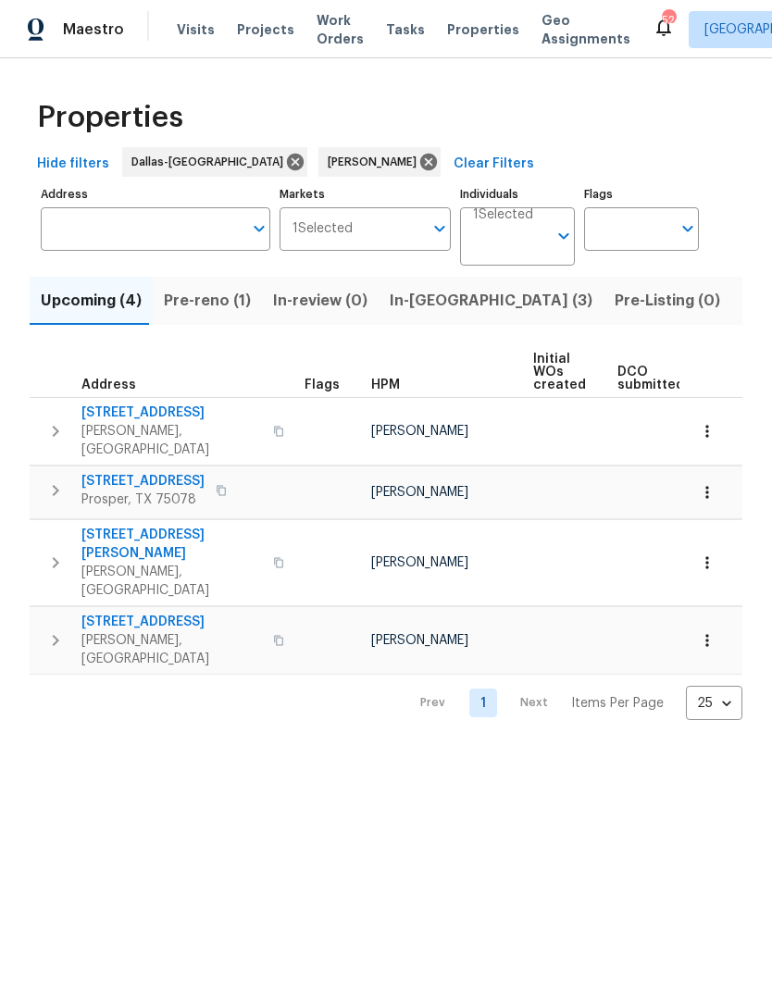
click at [201, 315] on button "Pre-reno (1)" at bounding box center [207, 301] width 109 height 48
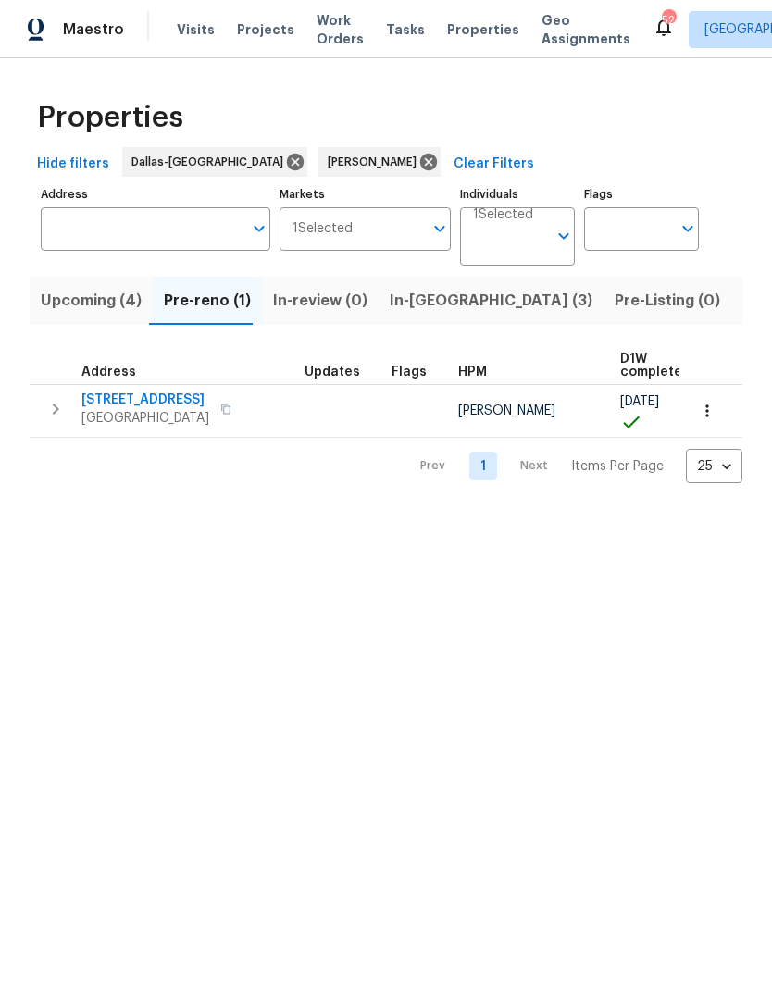
click at [412, 303] on span "In-[GEOGRAPHIC_DATA] (3)" at bounding box center [490, 301] width 203 height 26
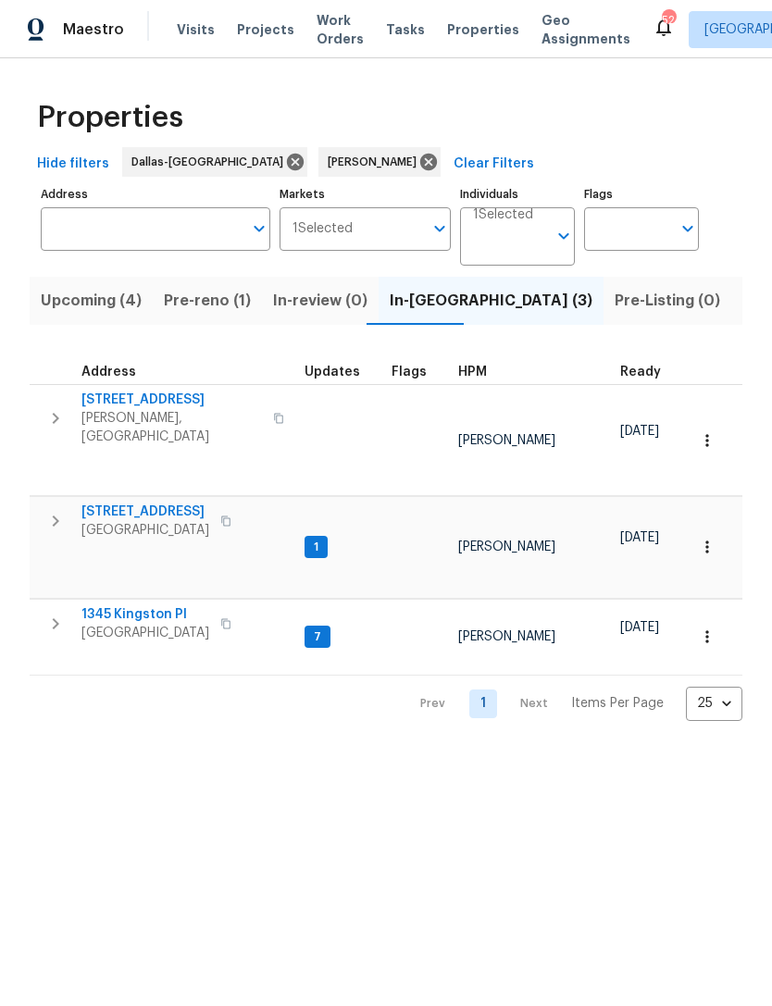
click at [98, 297] on span "Upcoming (4)" at bounding box center [91, 301] width 101 height 26
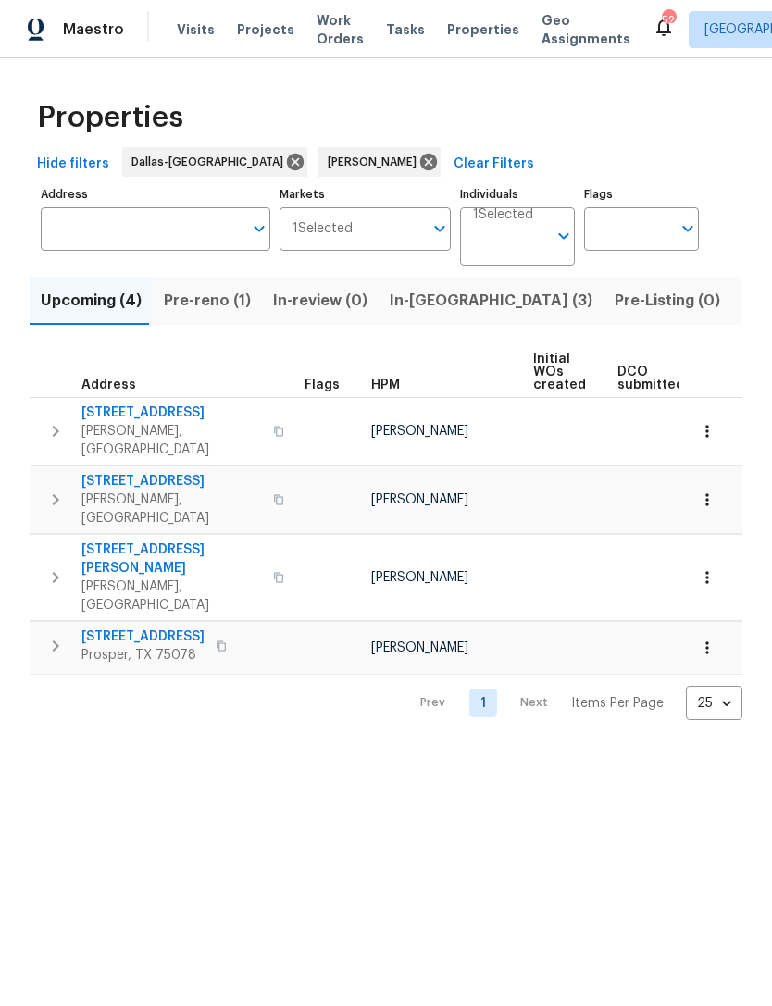
click at [428, 305] on span "In-[GEOGRAPHIC_DATA] (3)" at bounding box center [490, 301] width 203 height 26
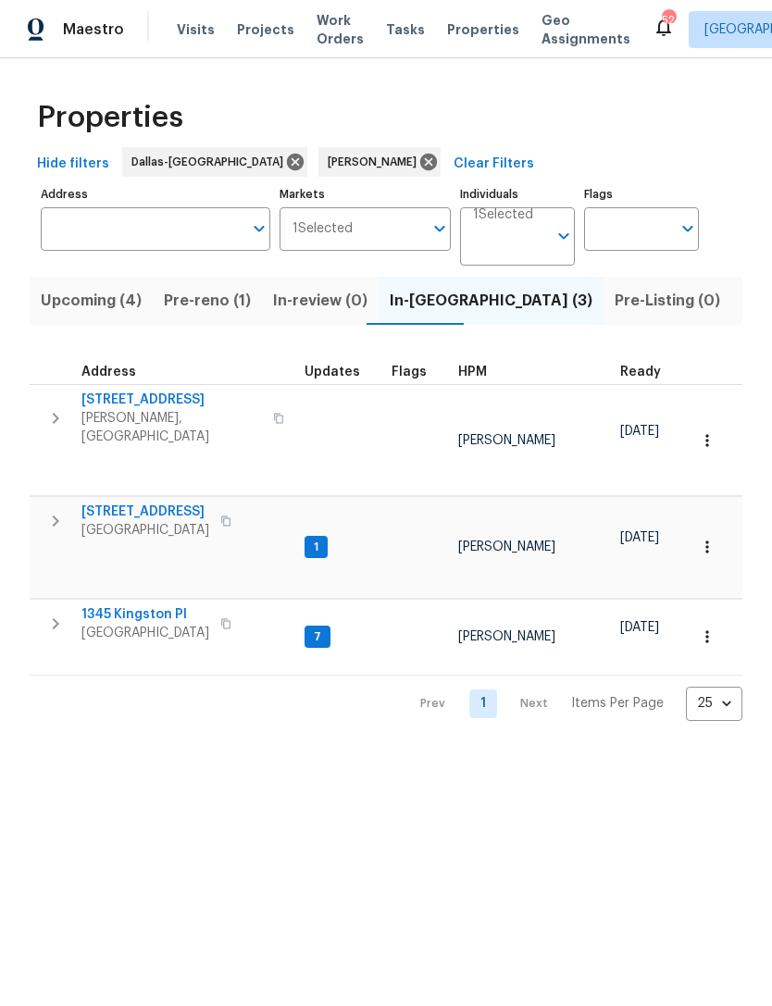
click at [155, 502] on span "[STREET_ADDRESS]" at bounding box center [145, 511] width 128 height 19
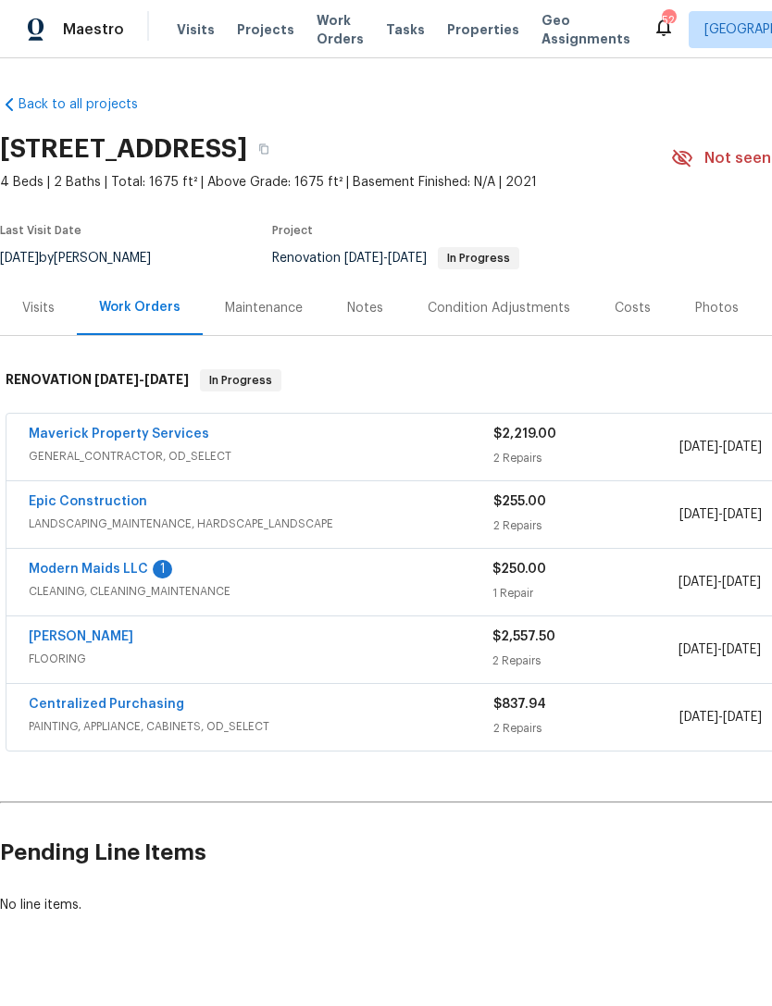
click at [134, 568] on link "Modern Maids LLC" at bounding box center [88, 568] width 119 height 13
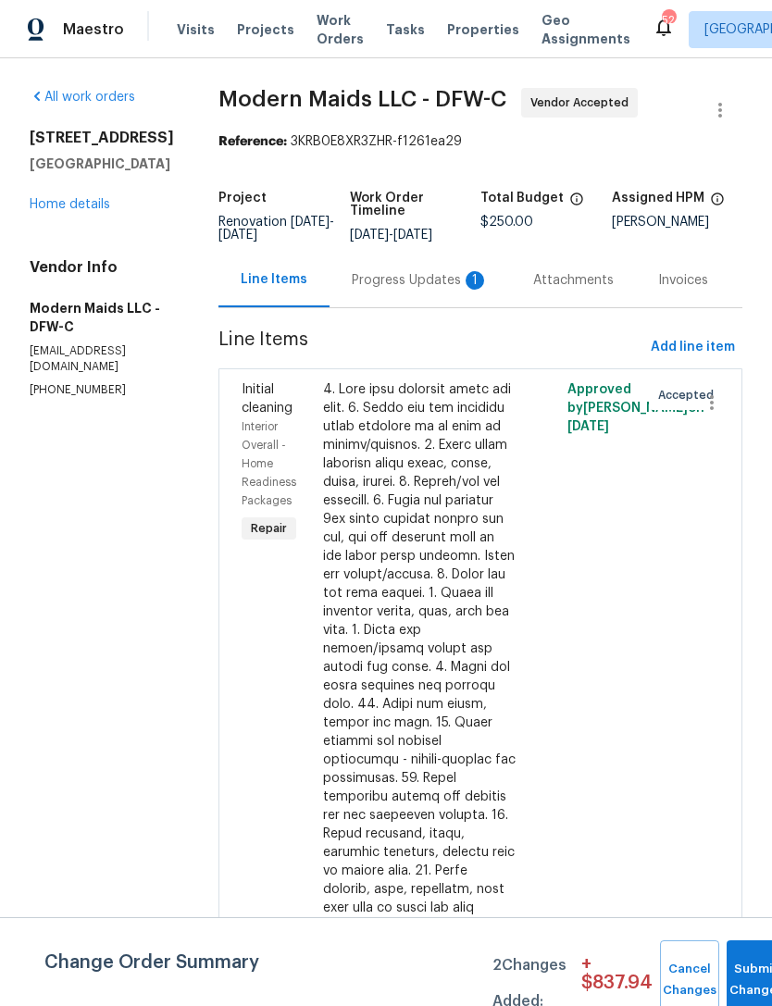
click at [412, 290] on div "Progress Updates 1" at bounding box center [420, 280] width 137 height 19
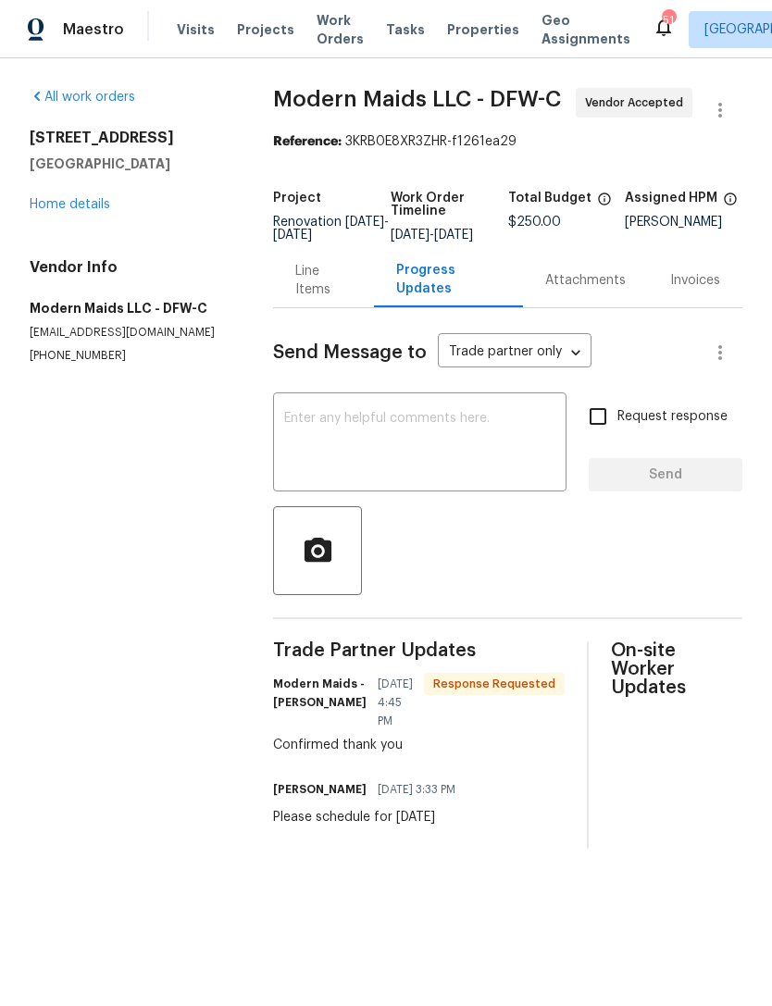
click at [83, 185] on div "5405 Lavender Dr Princeton, TX 75407 Home details" at bounding box center [129, 171] width 199 height 85
click at [84, 207] on link "Home details" at bounding box center [70, 204] width 80 height 13
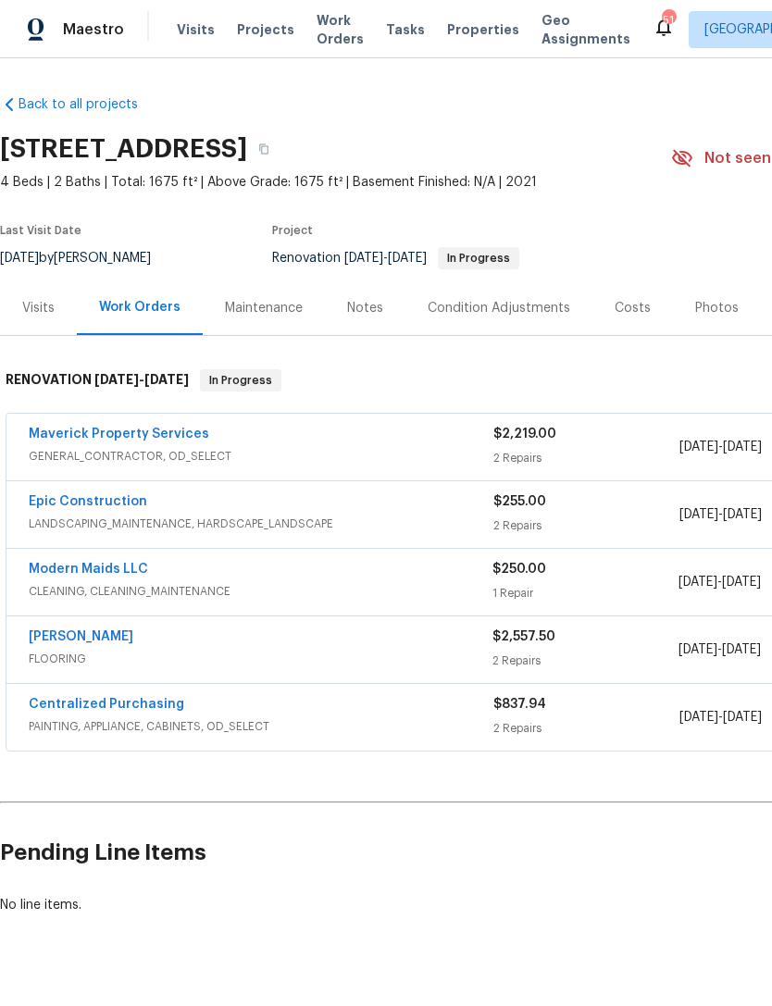
click at [97, 507] on link "Epic Construction" at bounding box center [88, 501] width 118 height 13
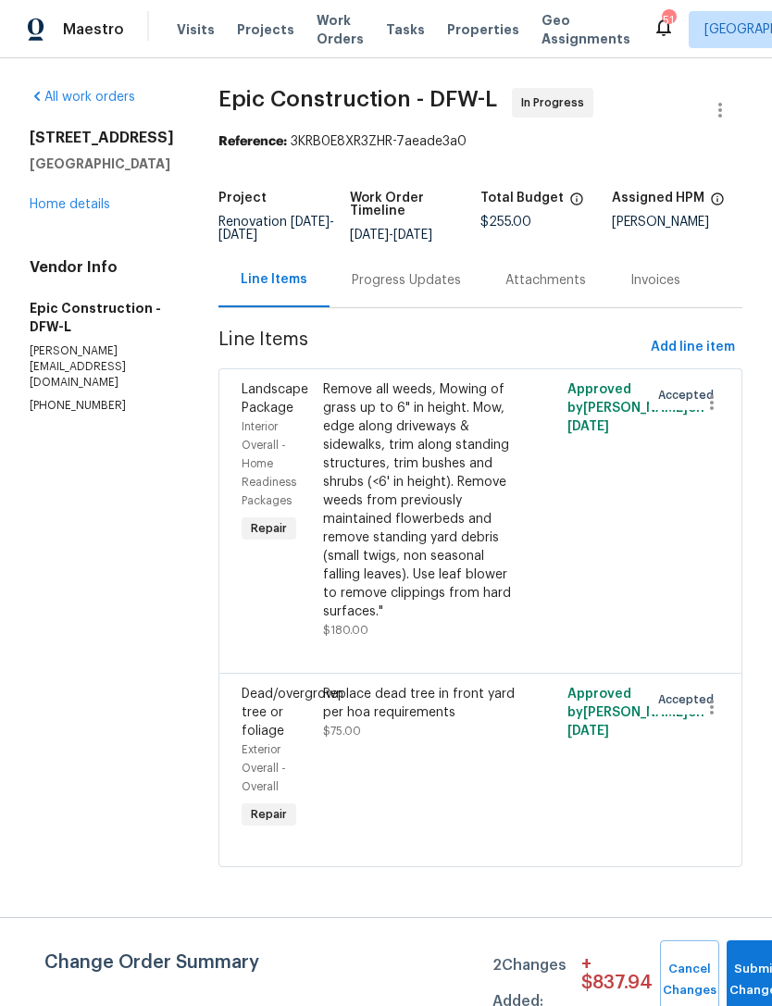
click at [367, 297] on div "Progress Updates" at bounding box center [406, 280] width 154 height 55
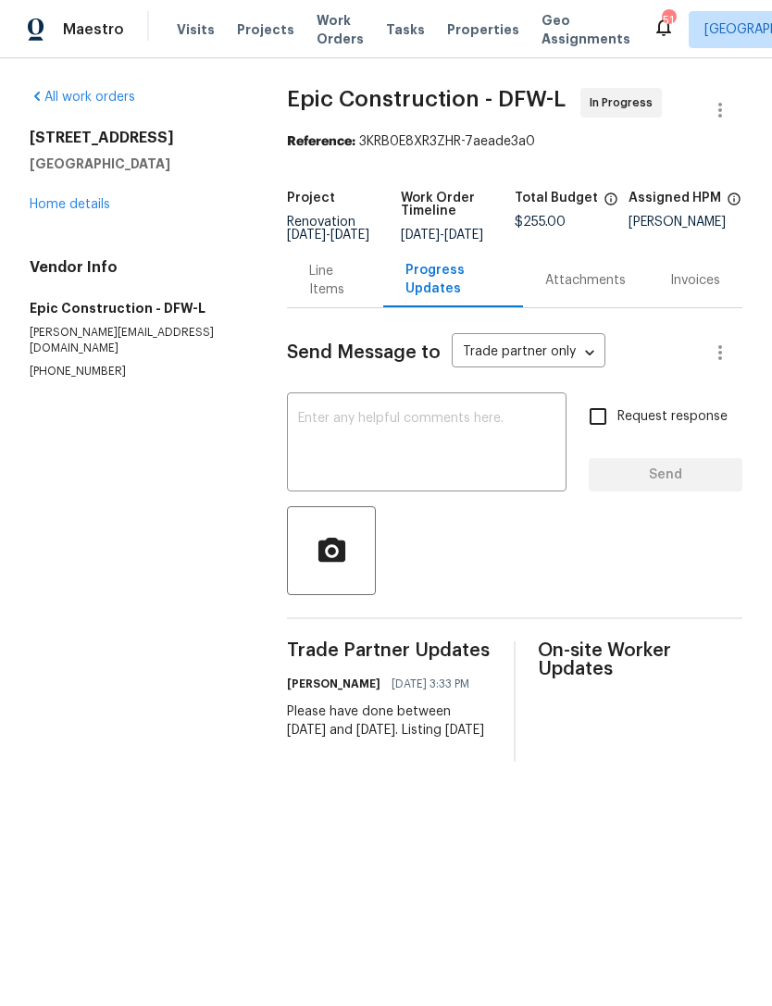
click at [94, 193] on div "5405 Lavender Dr Princeton, TX 75407 Home details" at bounding box center [136, 171] width 213 height 85
click at [108, 205] on link "Home details" at bounding box center [70, 204] width 80 height 13
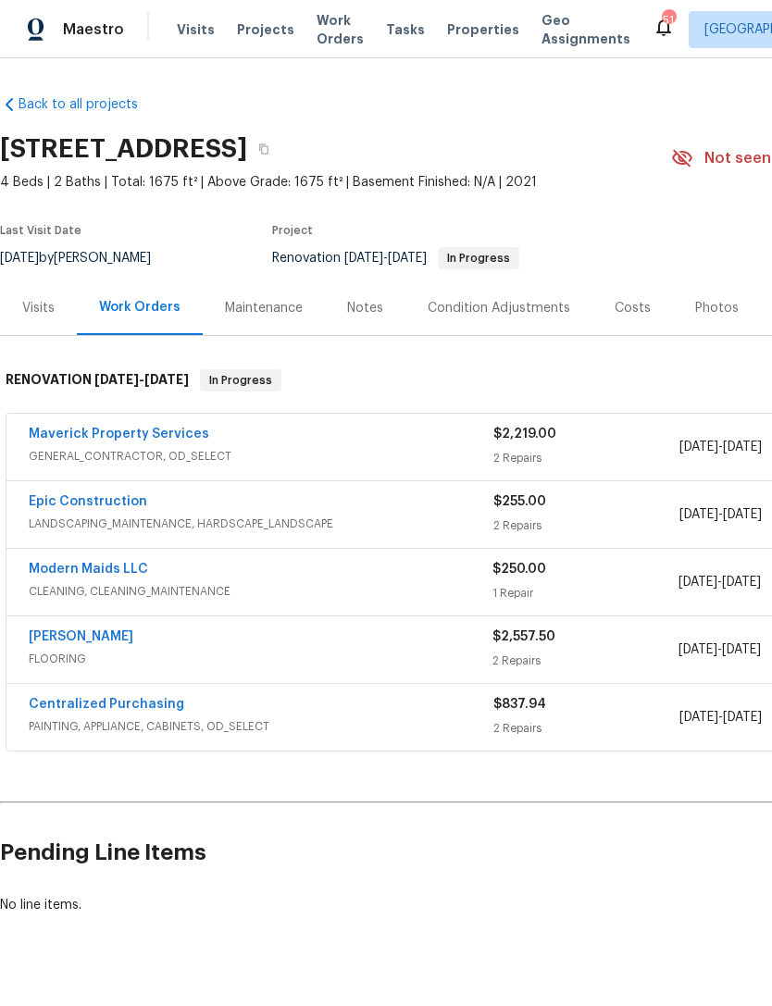
click at [424, 36] on div "Visits Projects Work Orders Tasks Properties Geo Assignments" at bounding box center [415, 29] width 476 height 37
click at [458, 20] on span "Properties" at bounding box center [483, 29] width 72 height 19
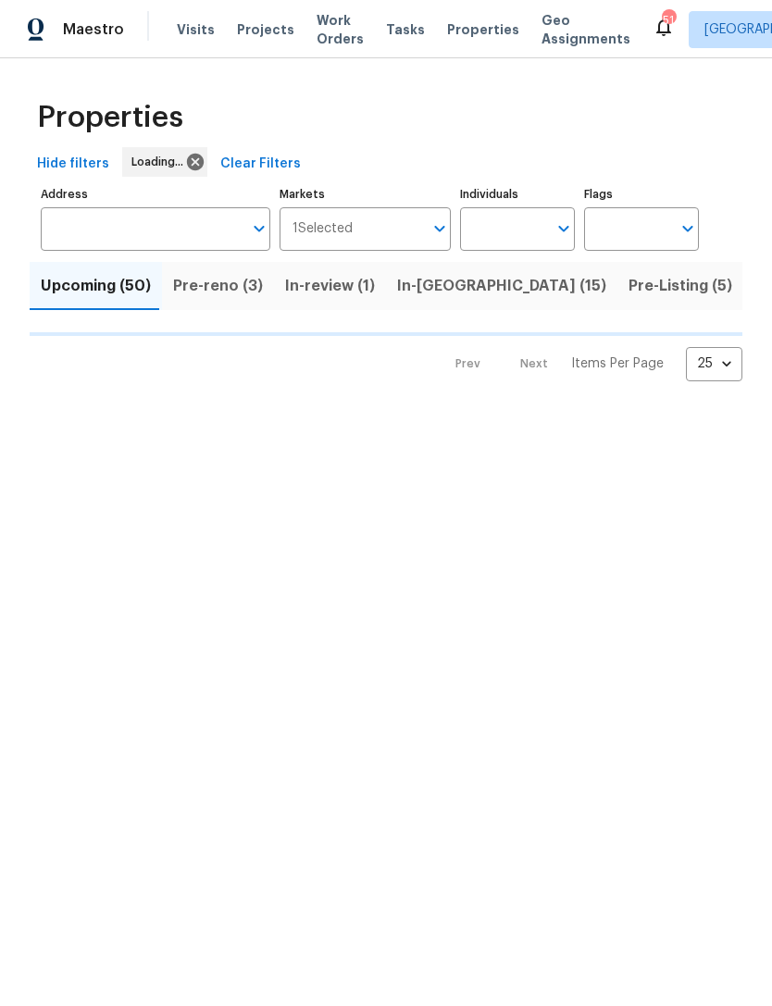
click at [494, 239] on input "Individuals" at bounding box center [503, 228] width 87 height 43
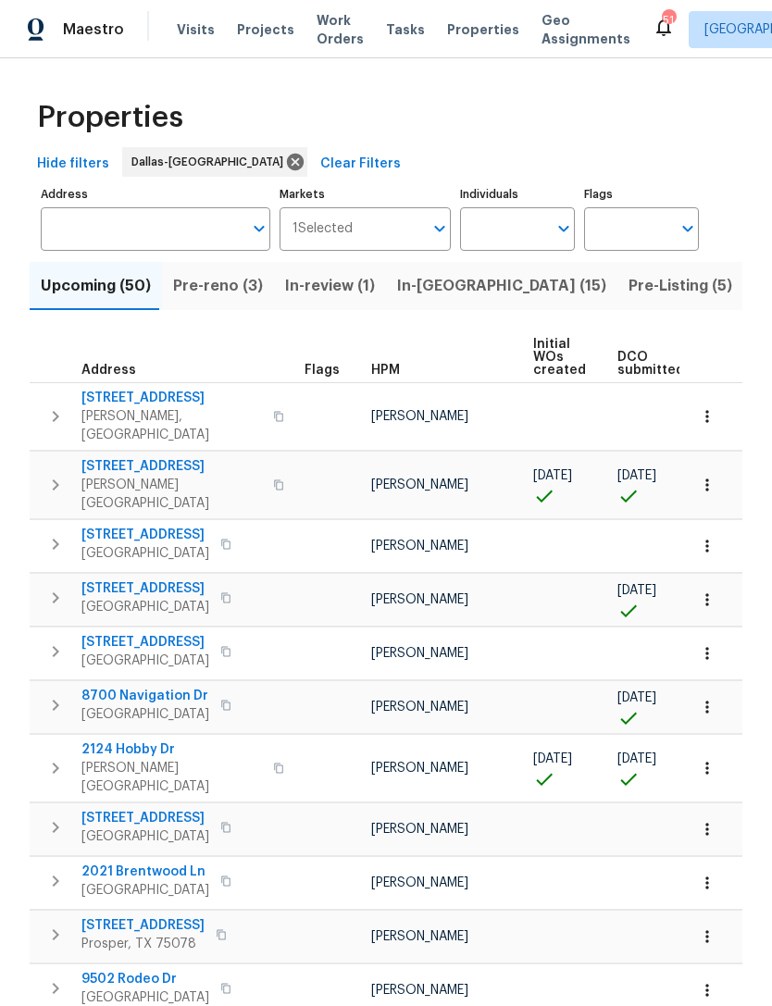
click at [517, 233] on input "Individuals" at bounding box center [503, 228] width 87 height 43
type input "[PERSON_NAME]"
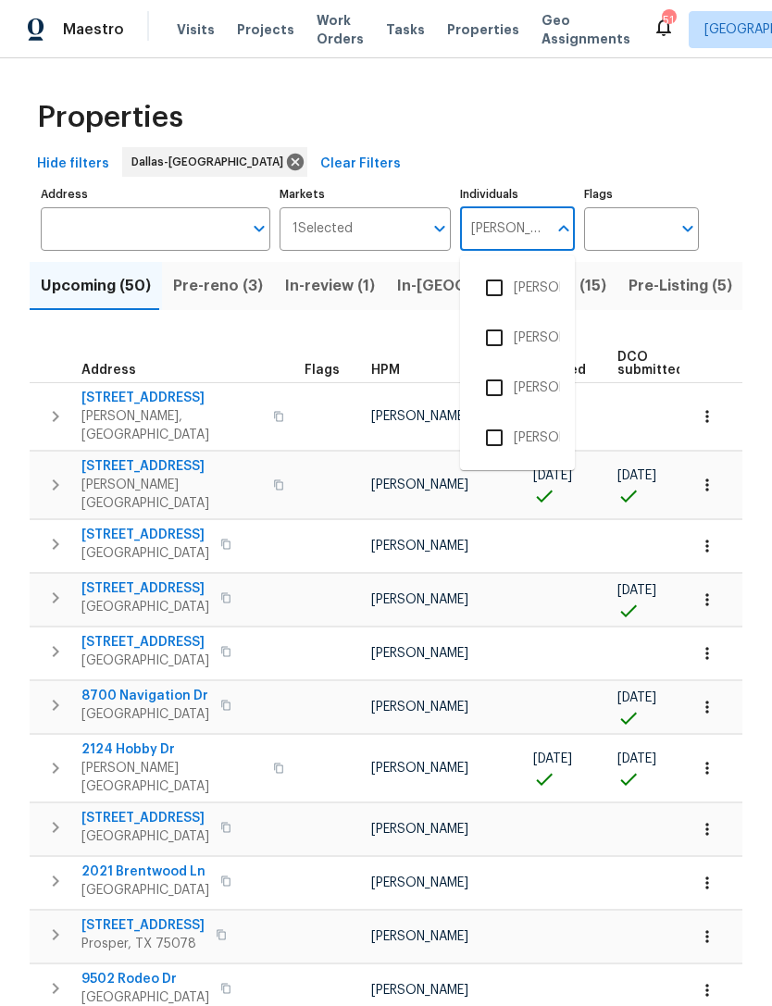
click at [513, 289] on input "checkbox" at bounding box center [494, 287] width 39 height 39
